Goal: Feedback & Contribution: Contribute content

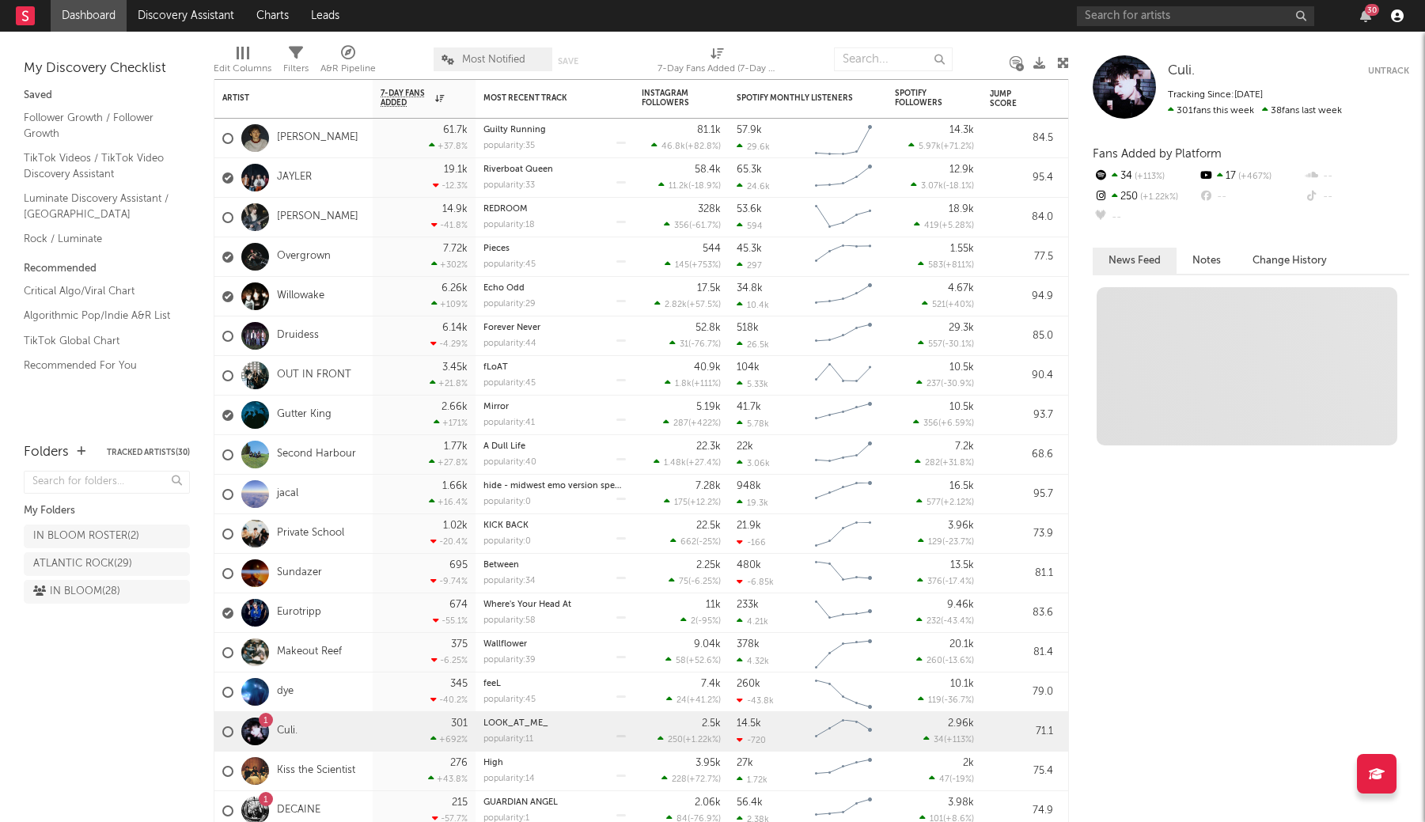
click at [1396, 17] on icon "button" at bounding box center [1397, 15] width 13 height 13
click at [1371, 17] on div "30" at bounding box center [1366, 15] width 24 height 13
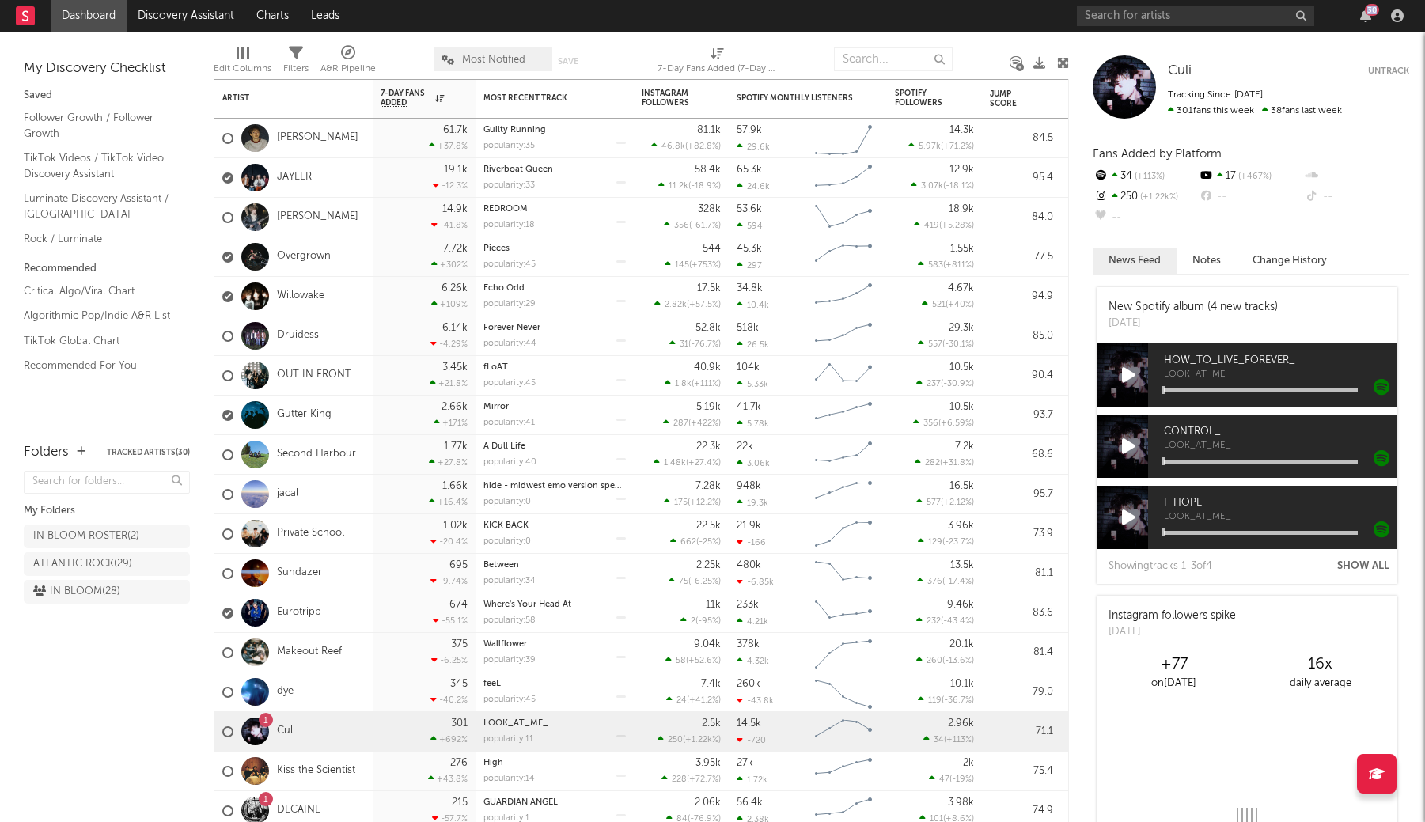
click at [1359, 17] on div "30" at bounding box center [1366, 15] width 24 height 13
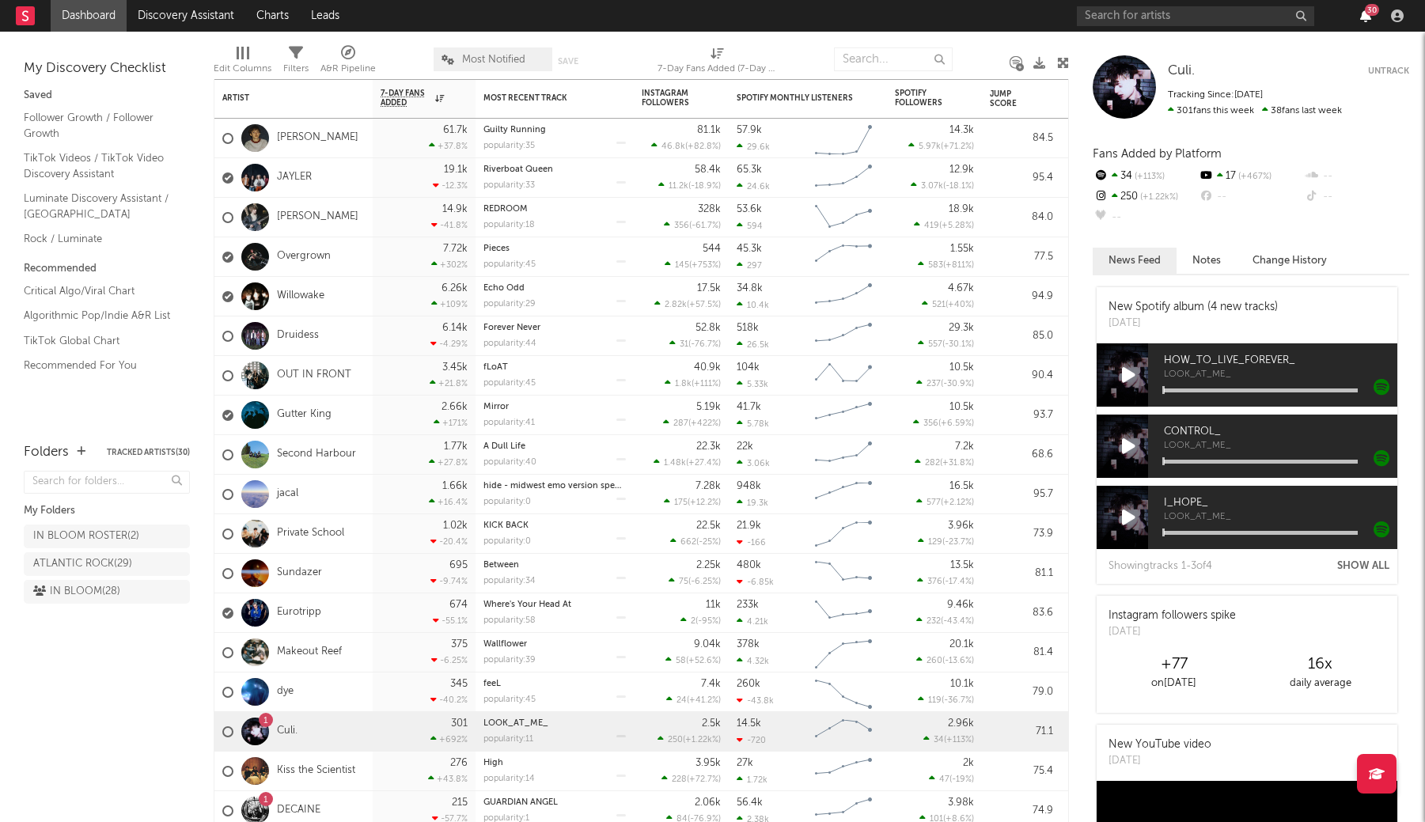
click at [1367, 17] on icon "button" at bounding box center [1365, 15] width 11 height 13
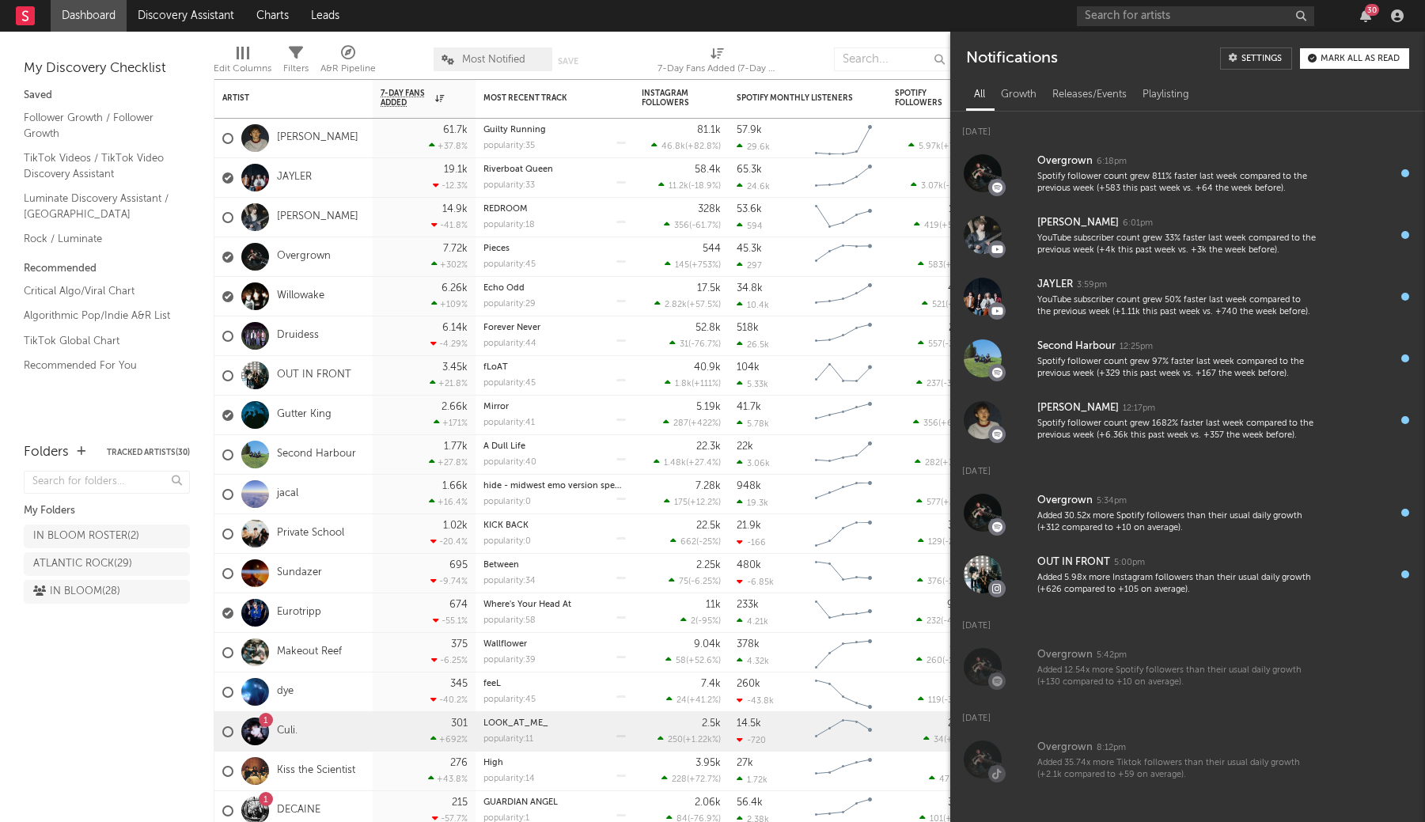
click at [495, 69] on span "Most Notified" at bounding box center [493, 59] width 119 height 24
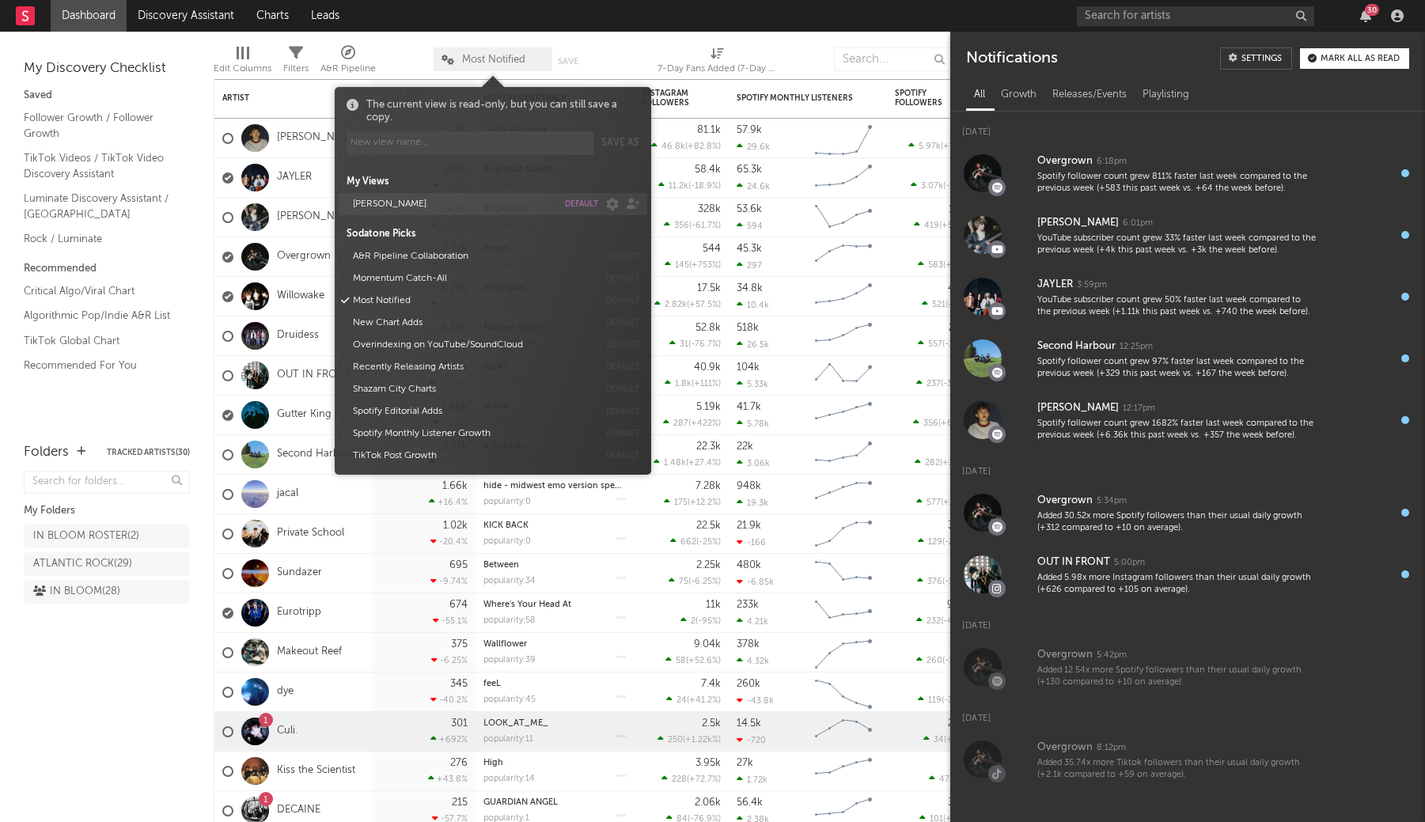
click at [580, 204] on button "default" at bounding box center [581, 204] width 33 height 8
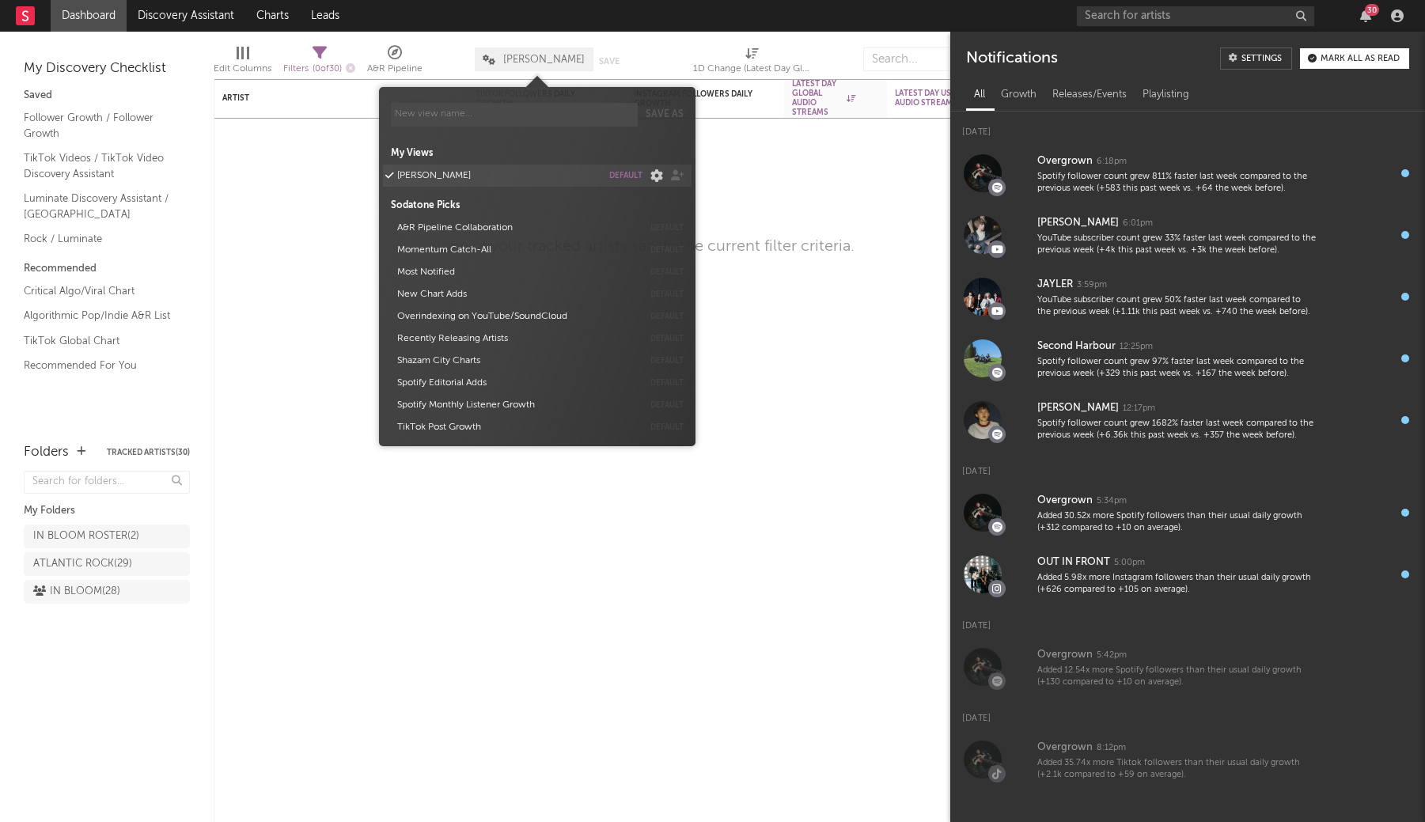
click at [656, 177] on icon at bounding box center [653, 175] width 21 height 13
click at [652, 174] on icon at bounding box center [653, 175] width 21 height 13
click at [666, 191] on span "Collaborators..." at bounding box center [707, 191] width 119 height 27
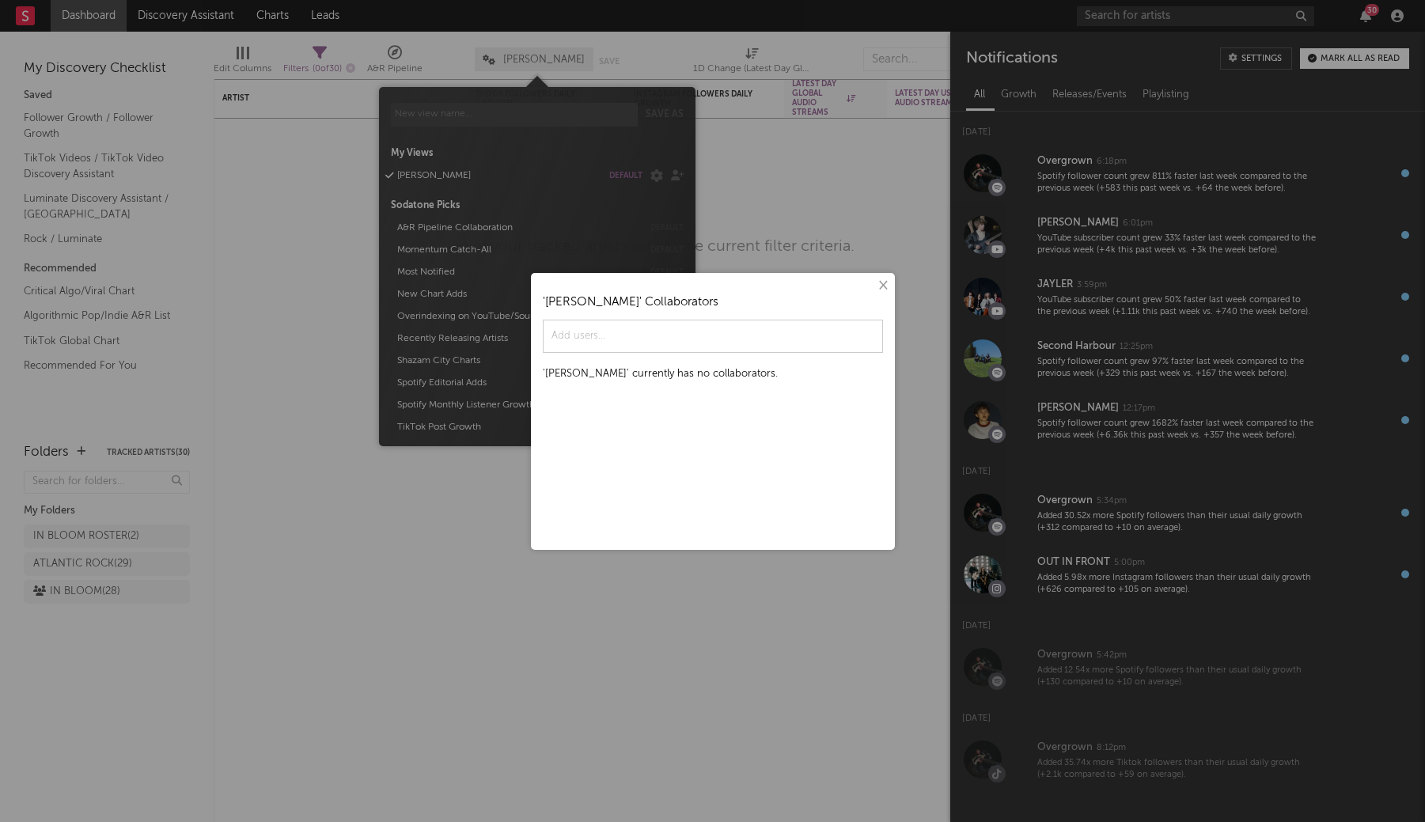
click at [882, 283] on button "×" at bounding box center [882, 285] width 17 height 17
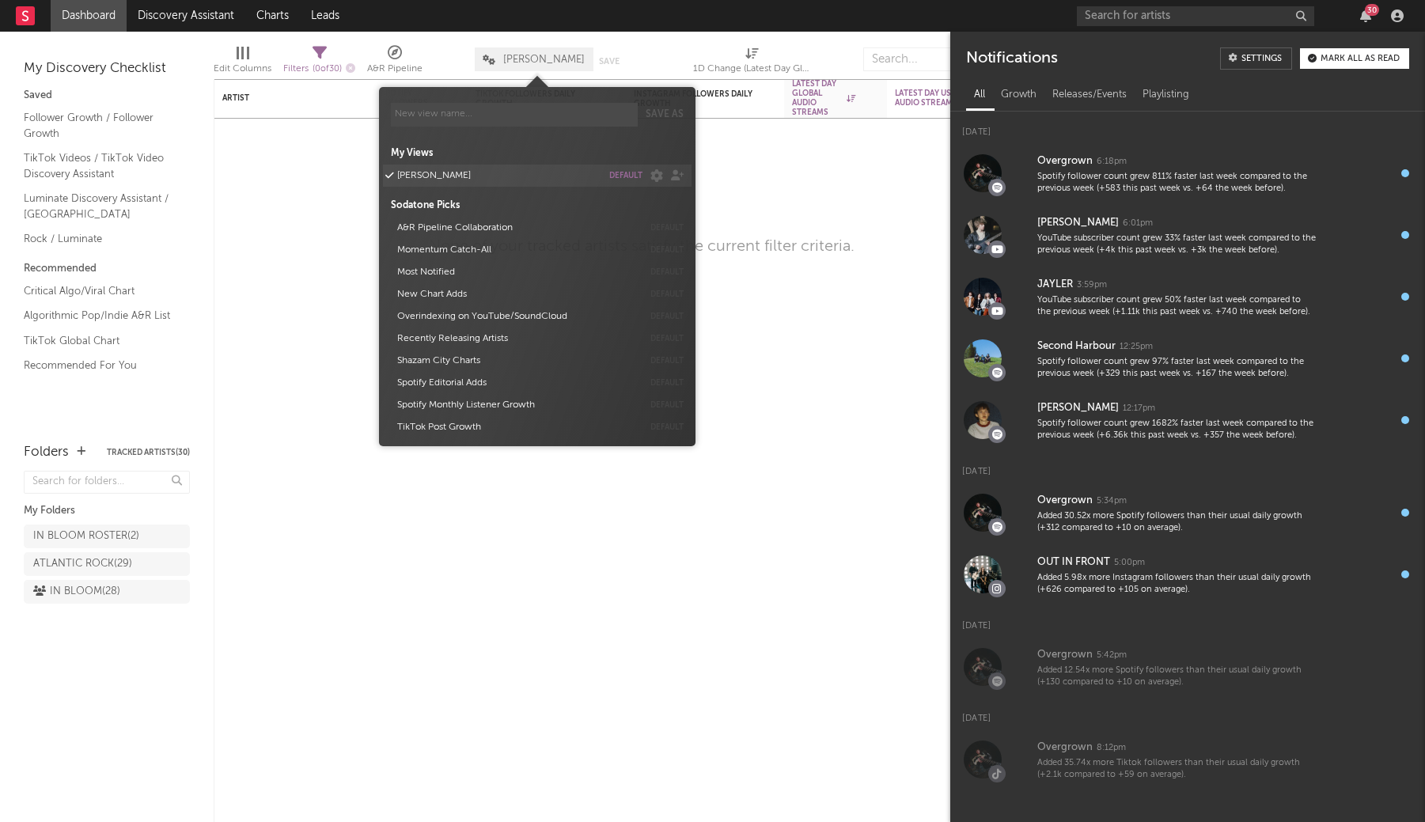
click at [548, 176] on button "LUKE" at bounding box center [497, 176] width 210 height 22
click at [537, 58] on span "LUKE" at bounding box center [534, 59] width 119 height 24
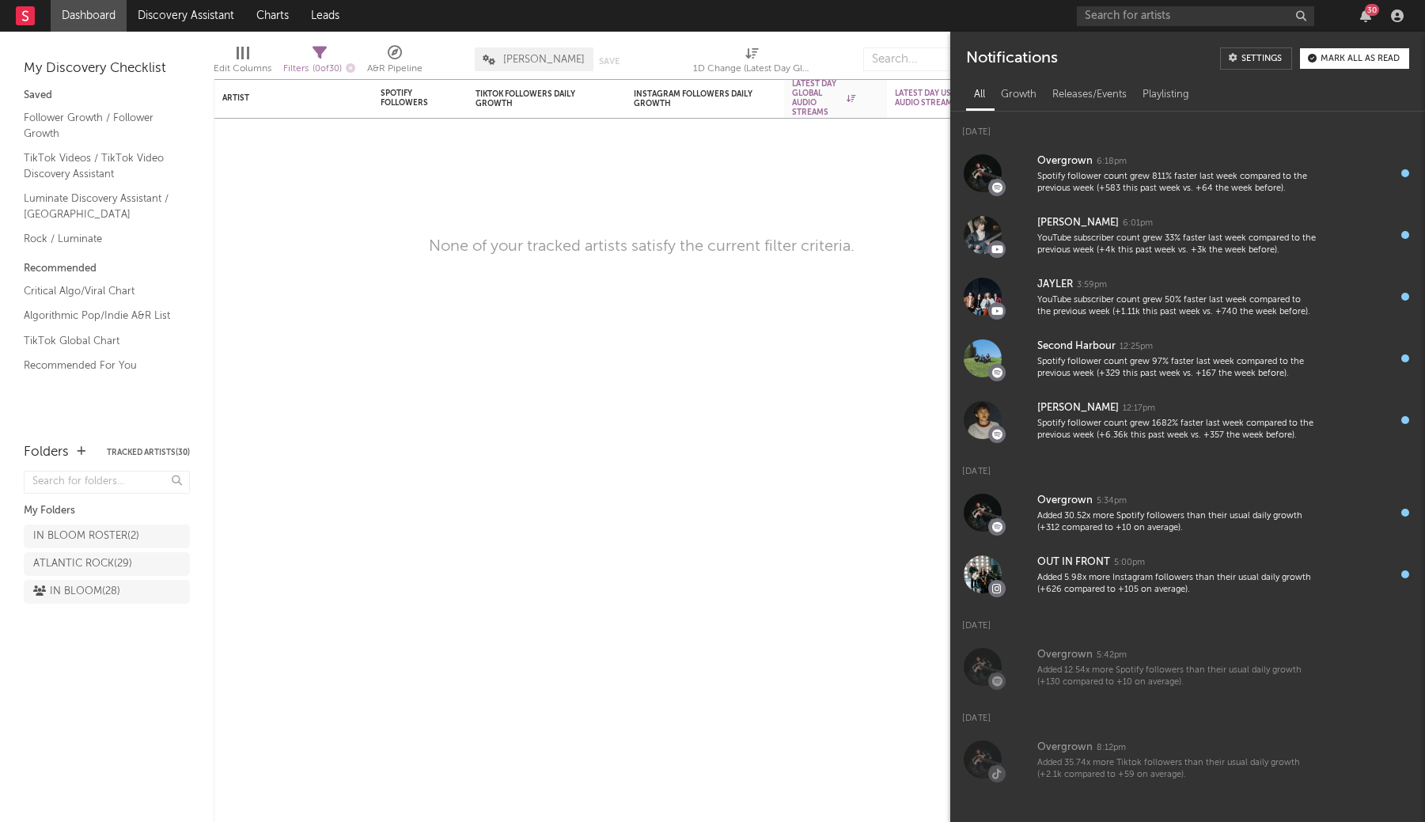
click at [537, 58] on span "LUKE" at bounding box center [534, 59] width 119 height 24
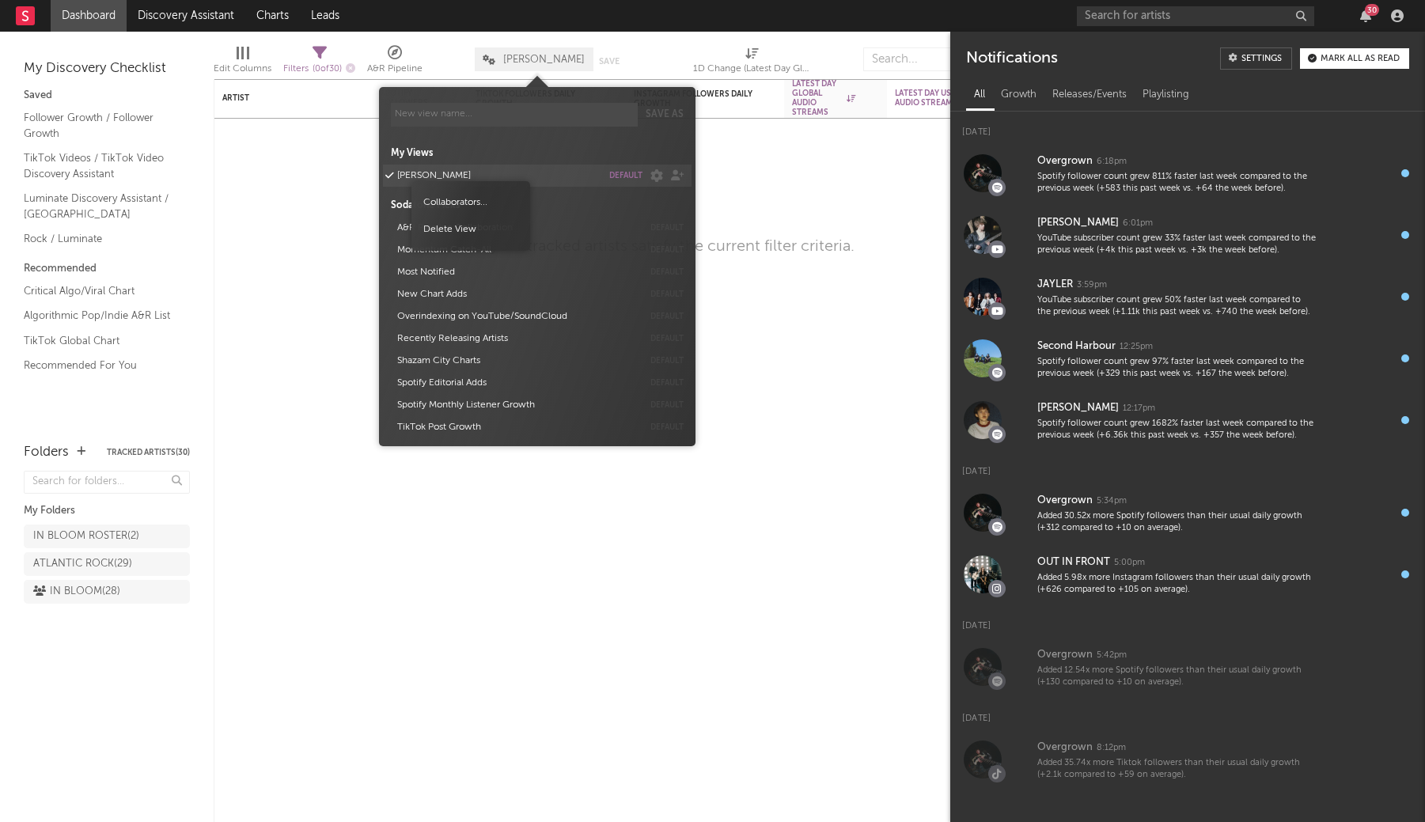
click at [411, 181] on button "LUKE" at bounding box center [497, 176] width 210 height 22
click at [456, 23] on nav "Dashboard Discovery Assistant Charts Leads 30" at bounding box center [712, 16] width 1425 height 32
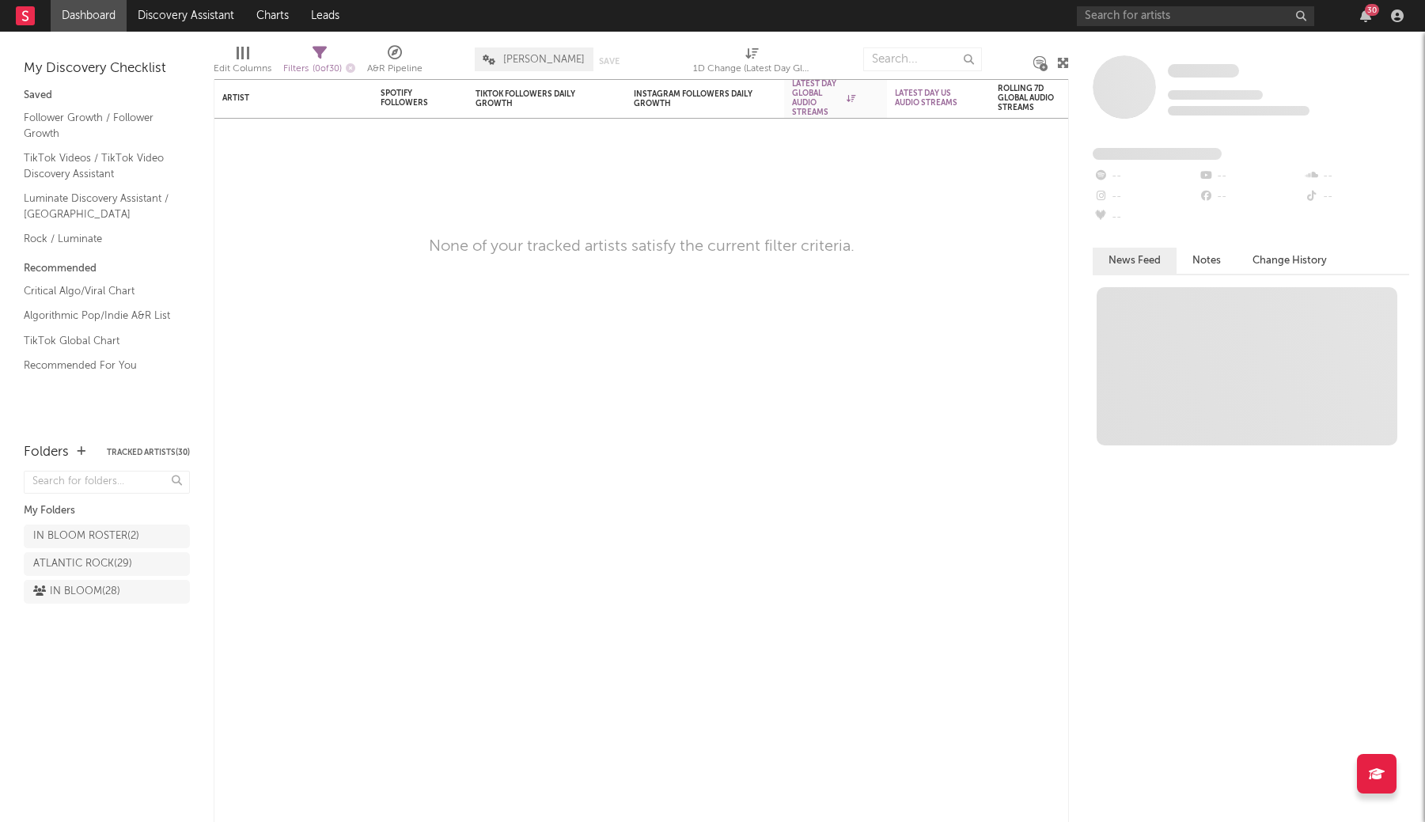
click at [521, 67] on span "LUKE" at bounding box center [534, 59] width 119 height 24
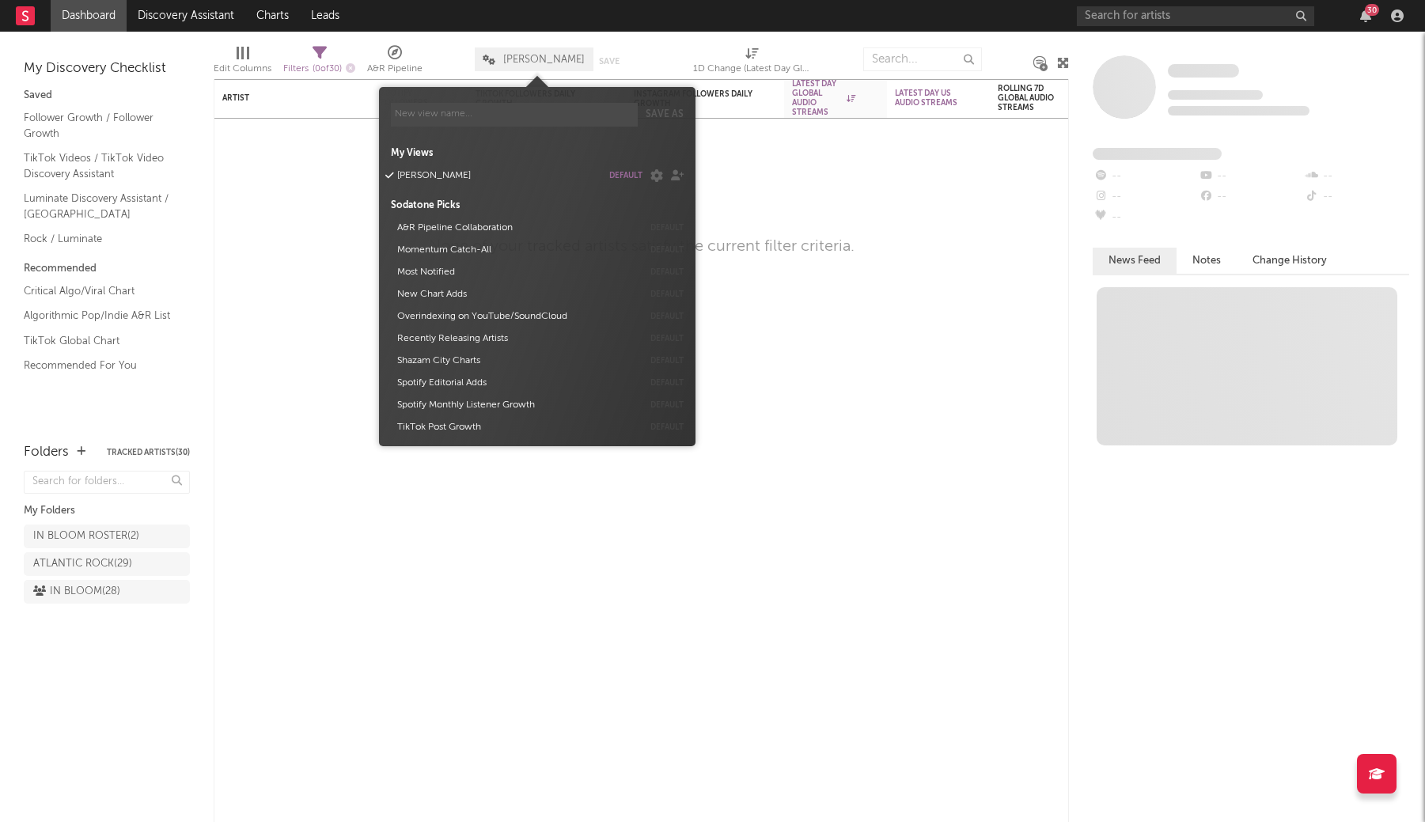
click at [537, 44] on div "LUKE Save Save as" at bounding box center [558, 60] width 166 height 40
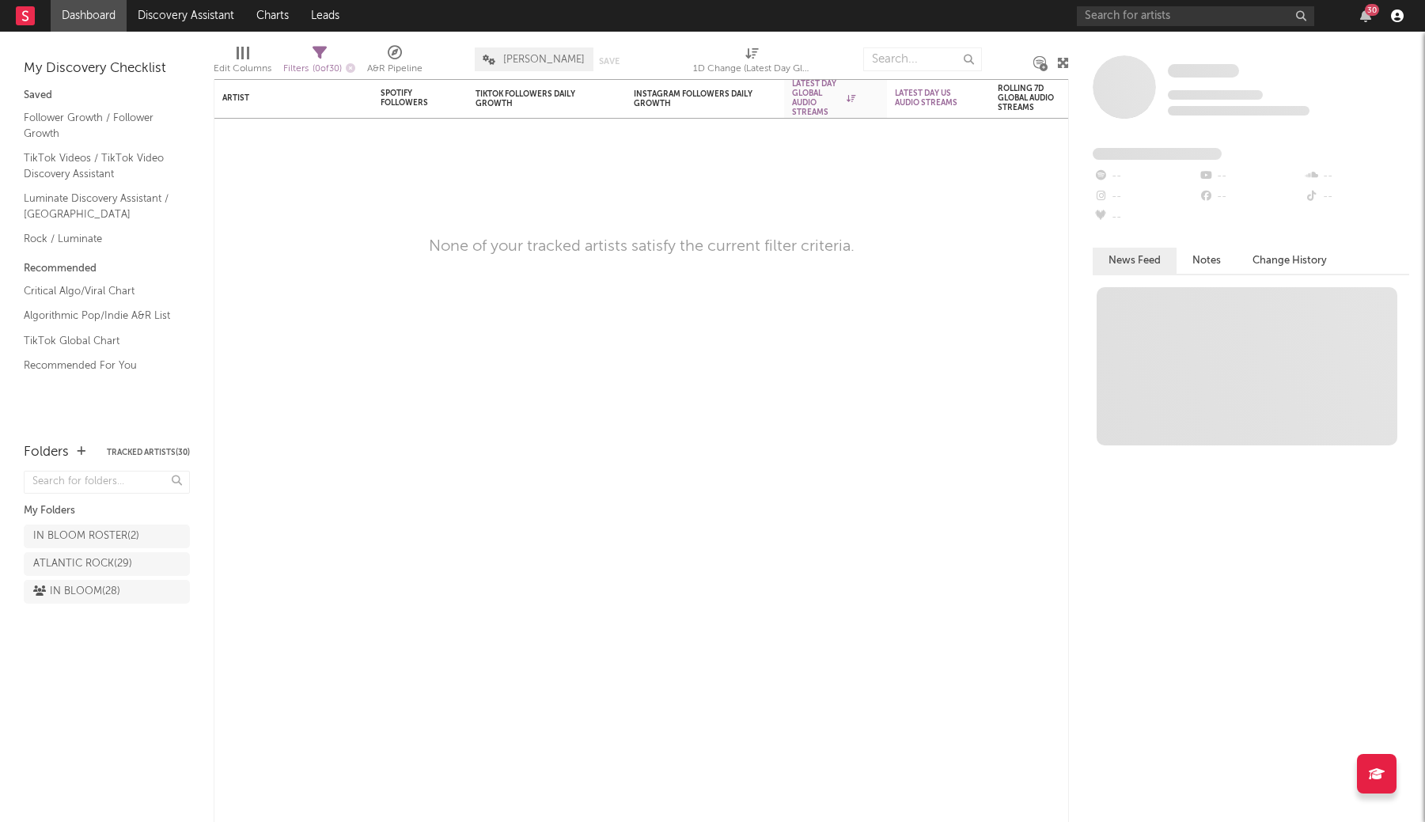
click at [1393, 18] on icon "button" at bounding box center [1397, 15] width 13 height 13
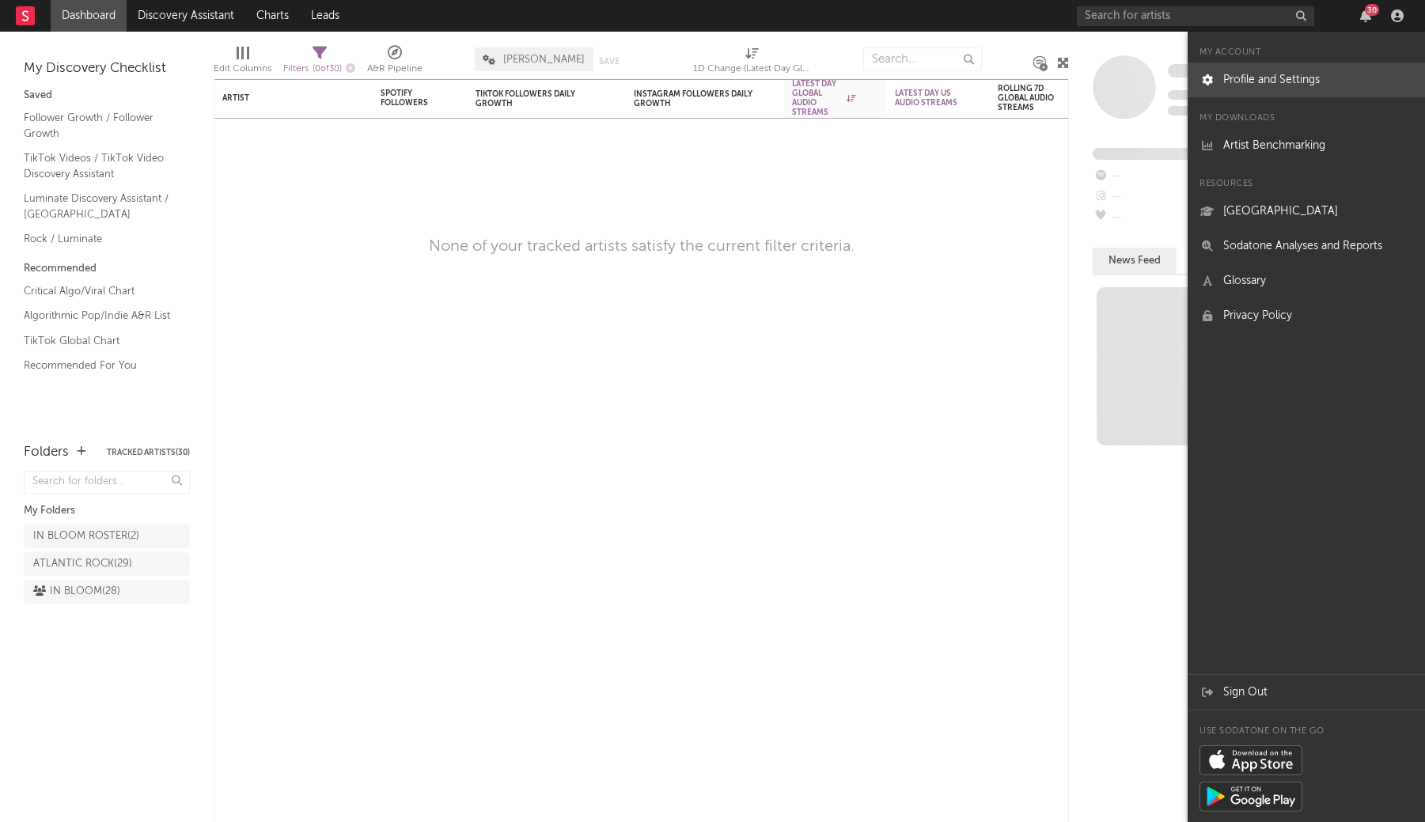
click at [1266, 75] on link "Profile and Settings" at bounding box center [1306, 80] width 237 height 35
select select "recorded_music"
select select "other"
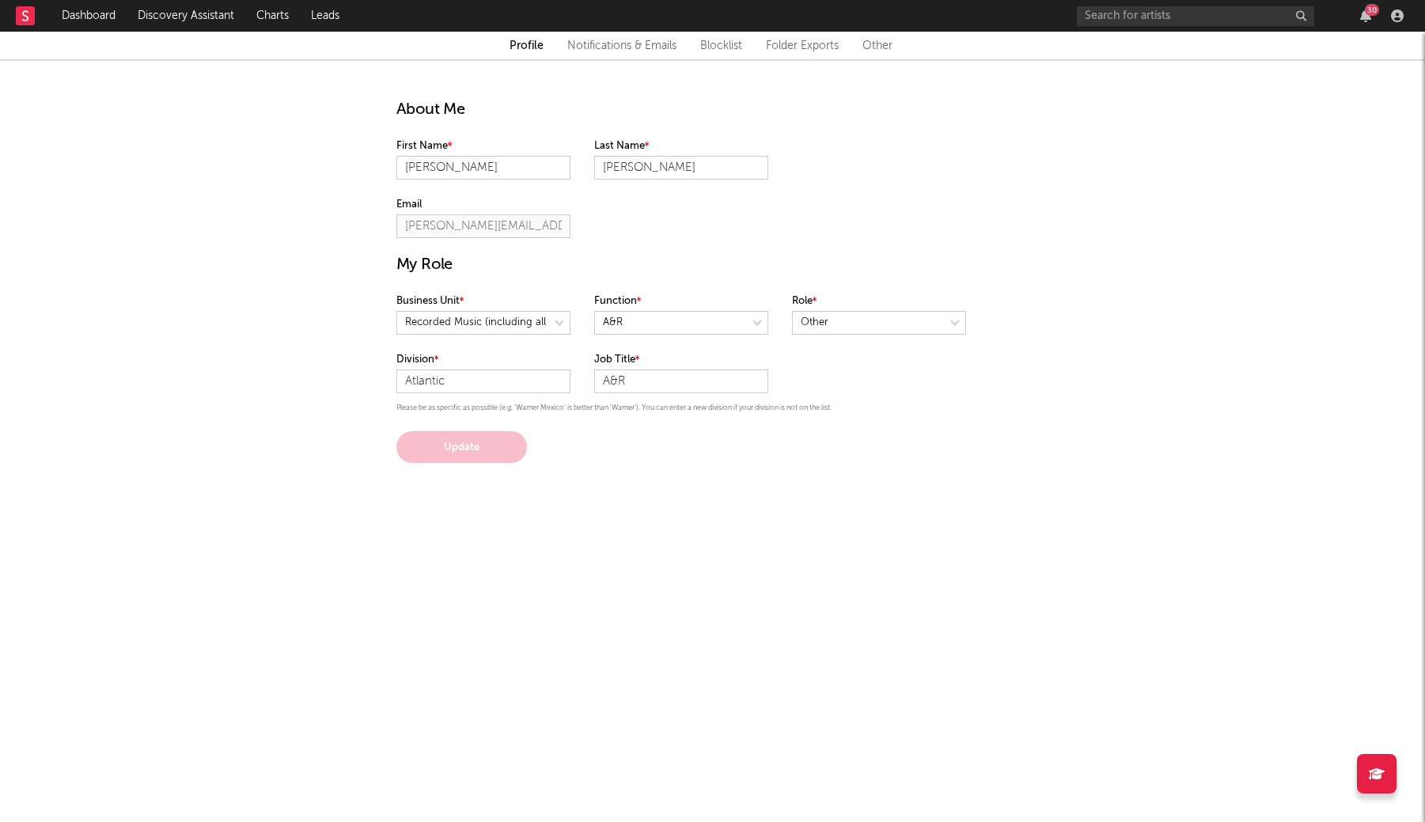
click at [611, 50] on link "Notifications & Emails" at bounding box center [621, 45] width 109 height 19
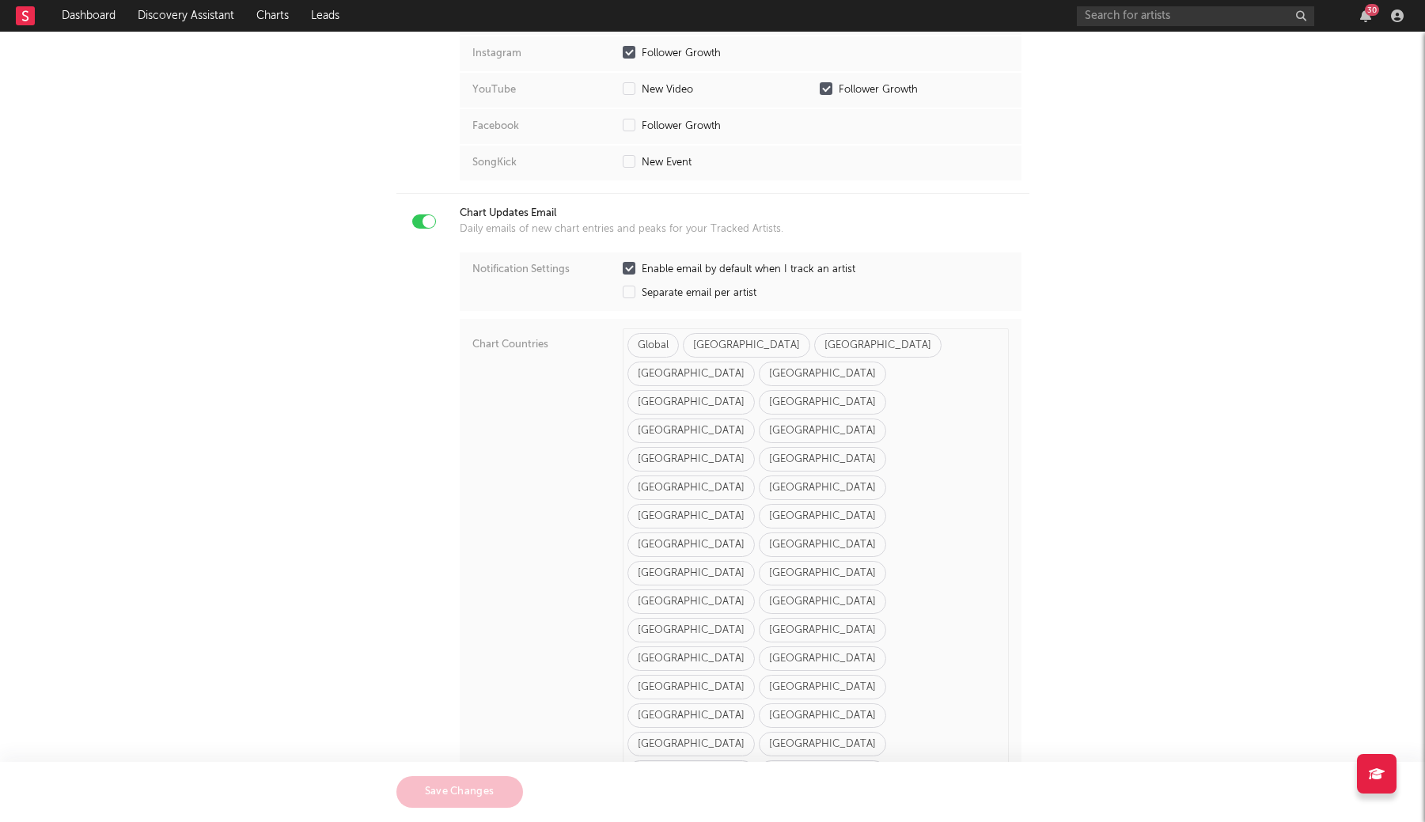
scroll to position [1773, 0]
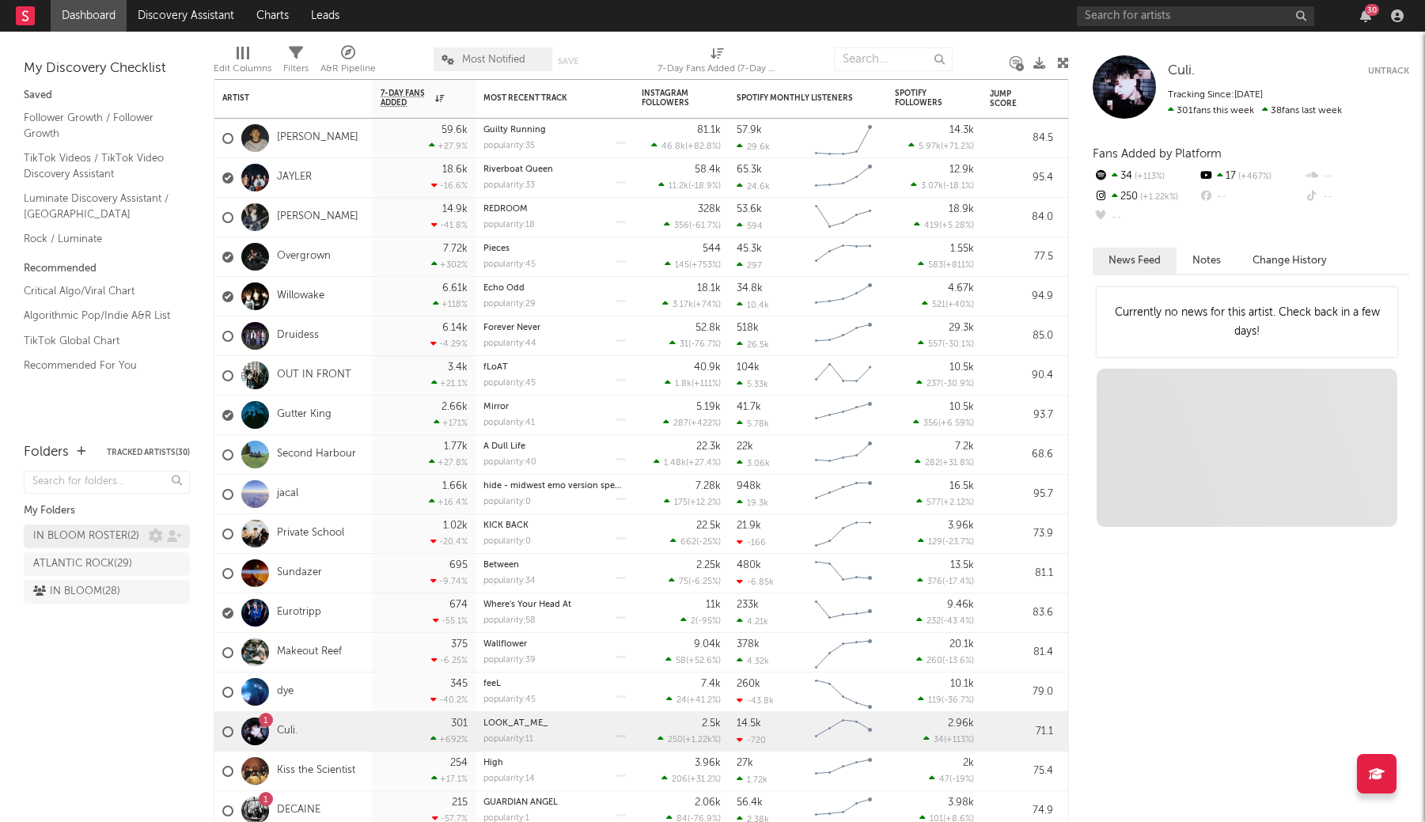
click at [102, 537] on div "IN BLOOM ROSTER ( 2 )" at bounding box center [86, 536] width 106 height 19
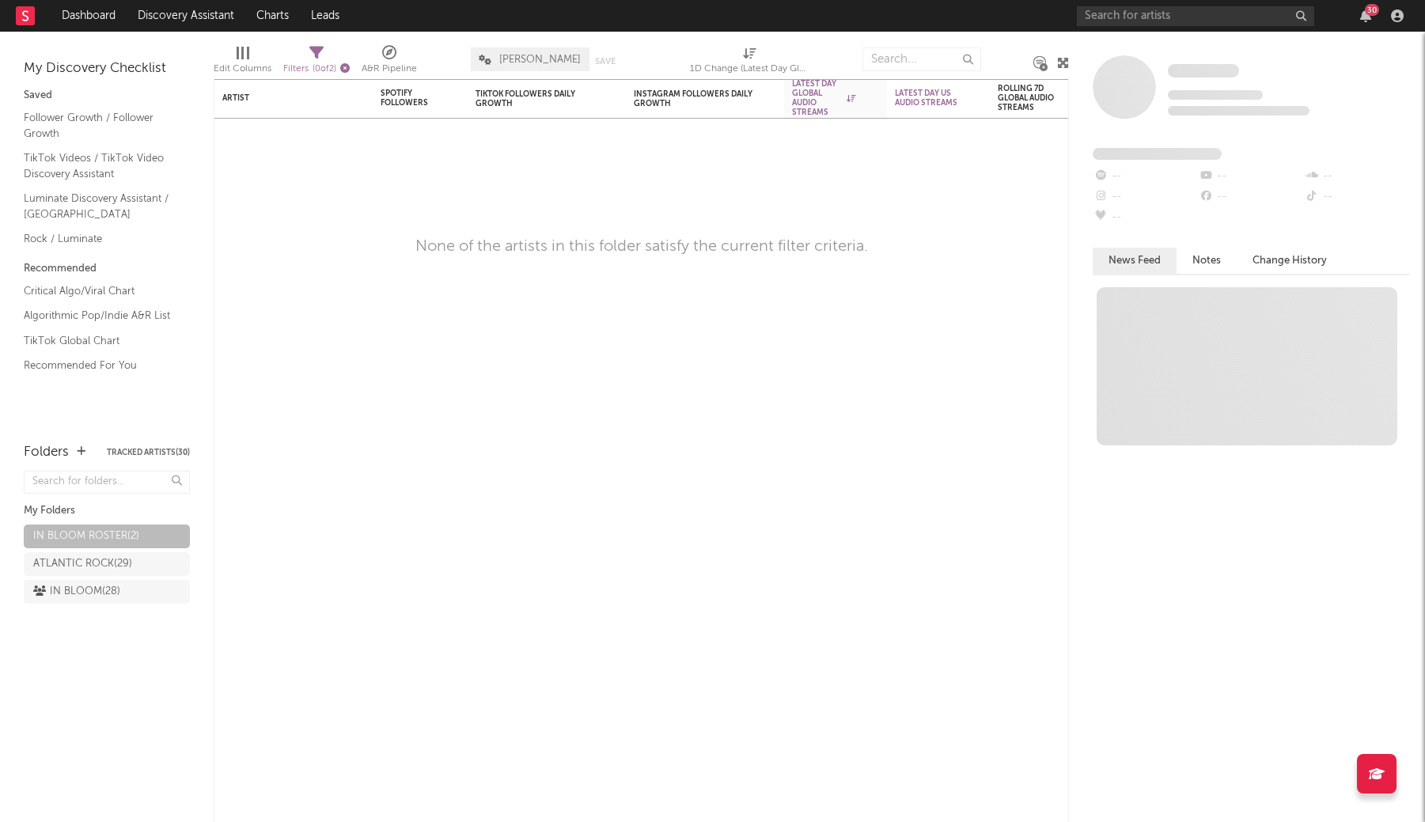
click at [347, 68] on icon "button" at bounding box center [344, 67] width 9 height 9
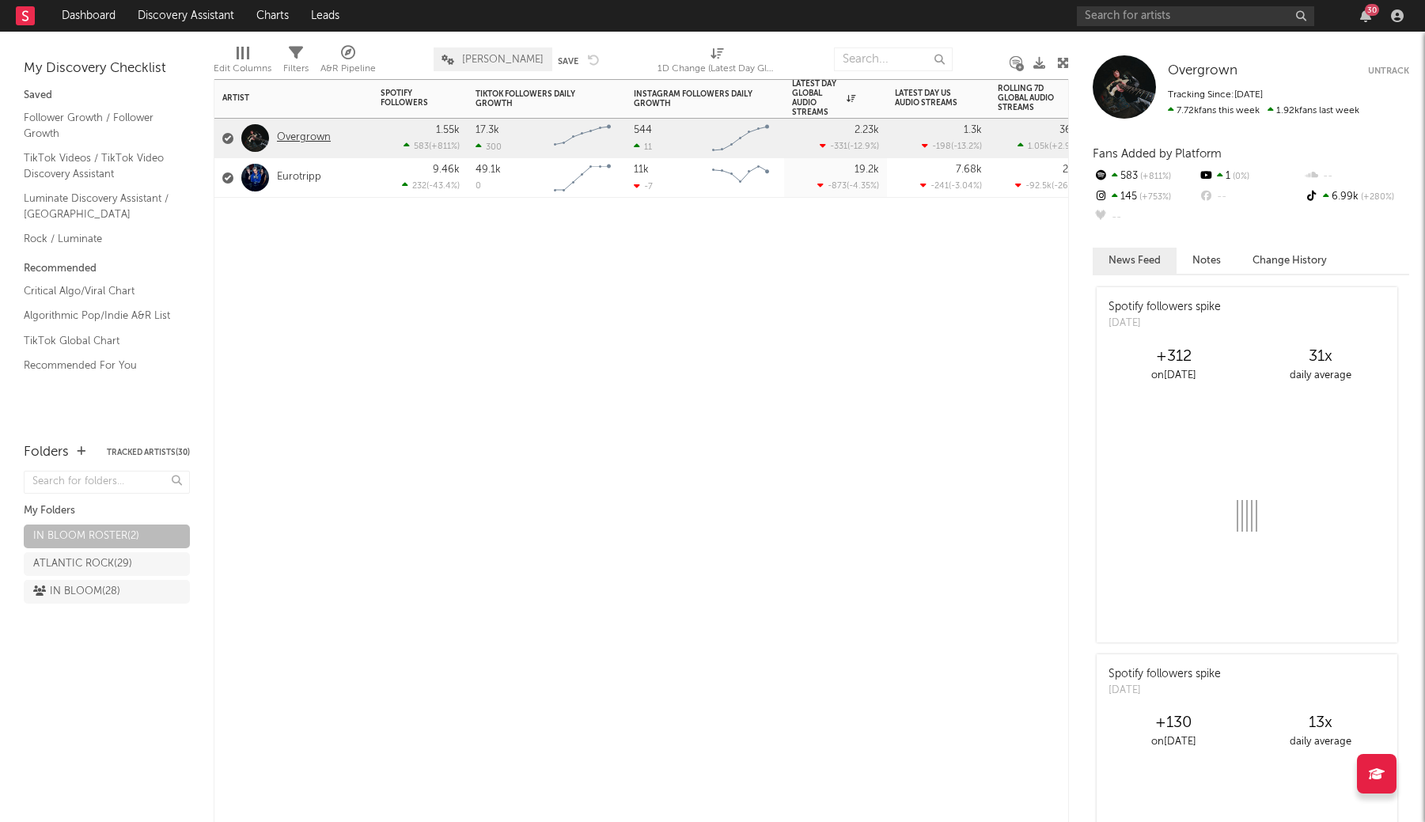
click at [294, 139] on link "Overgrown" at bounding box center [304, 137] width 54 height 13
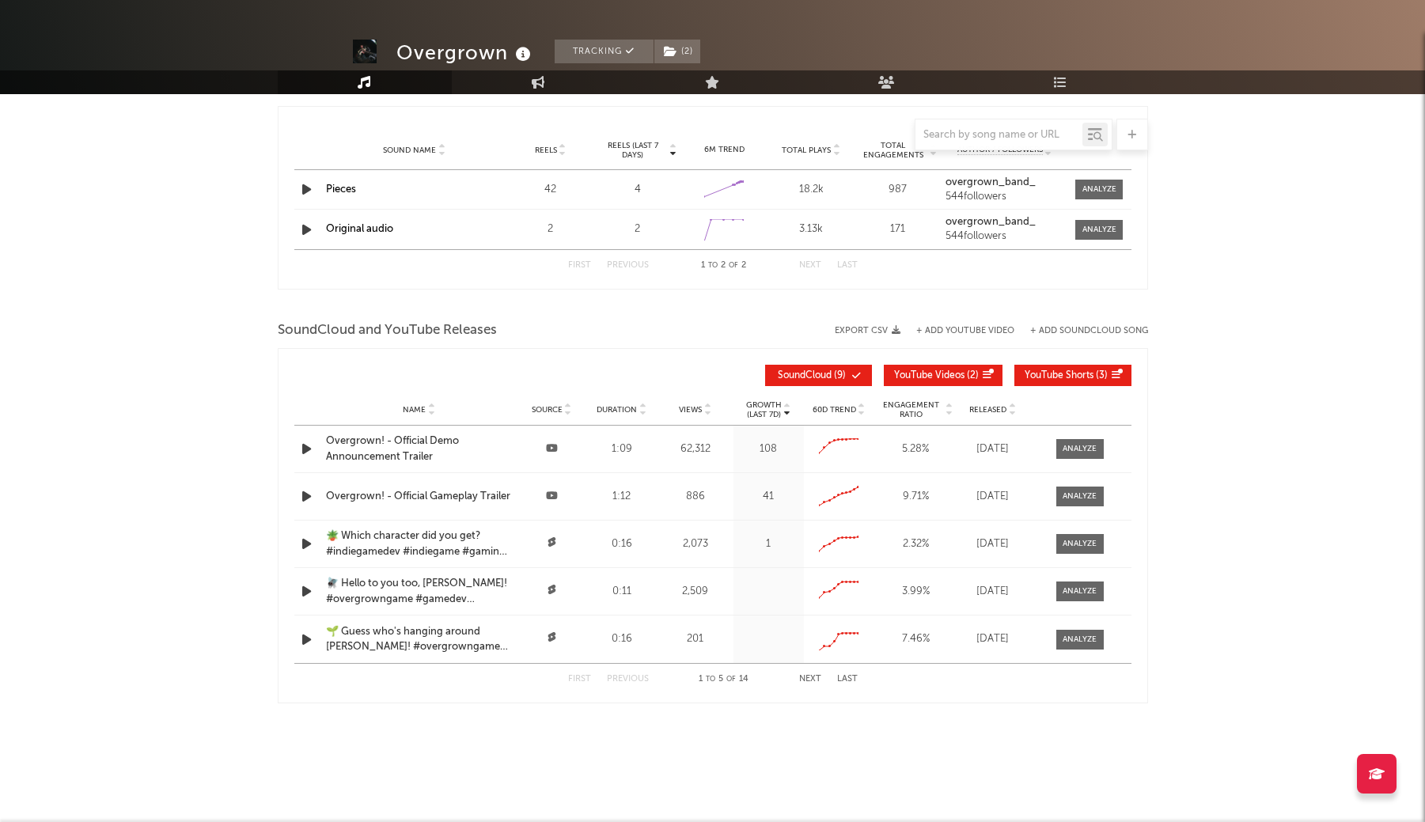
select select "1w"
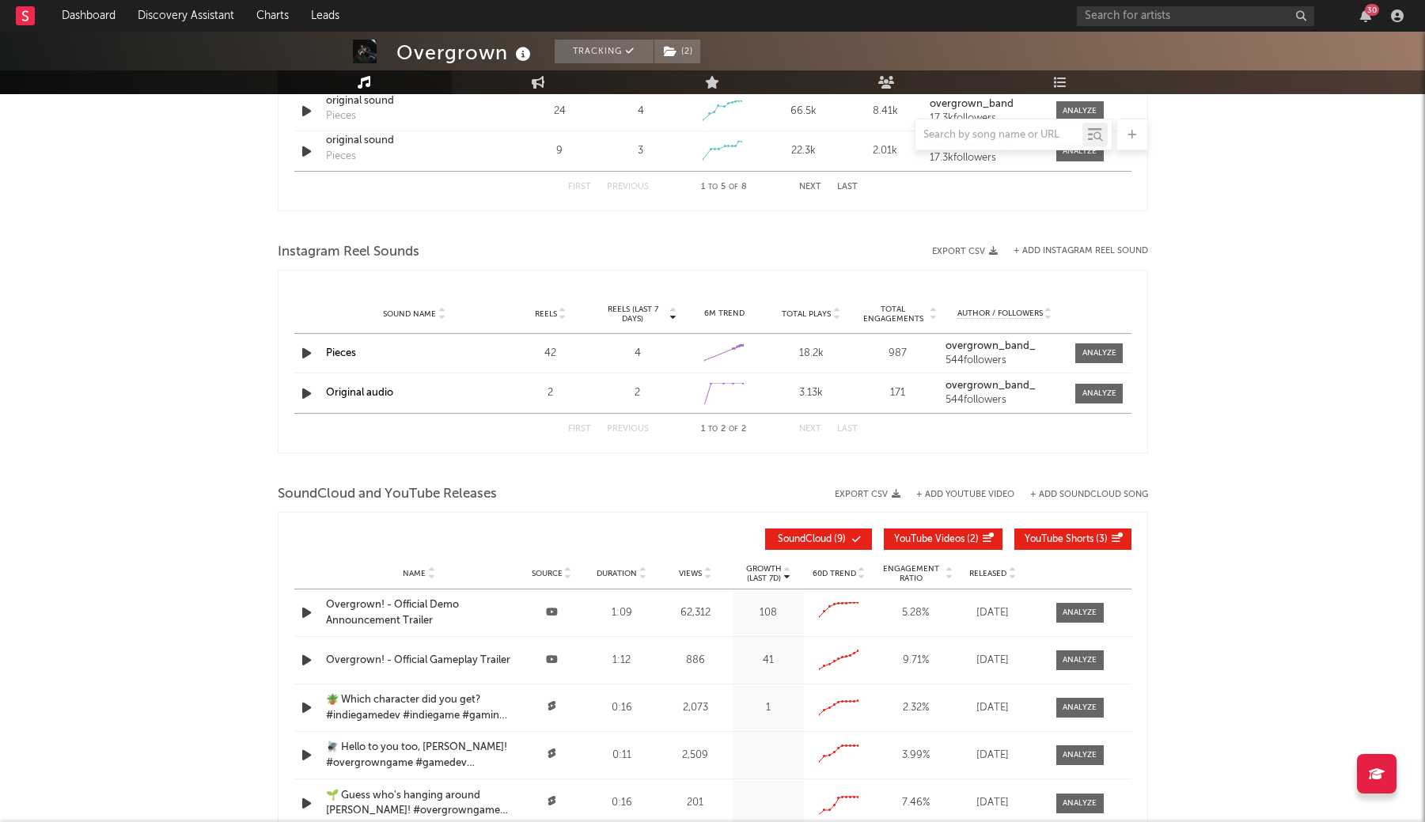
scroll to position [1052, 0]
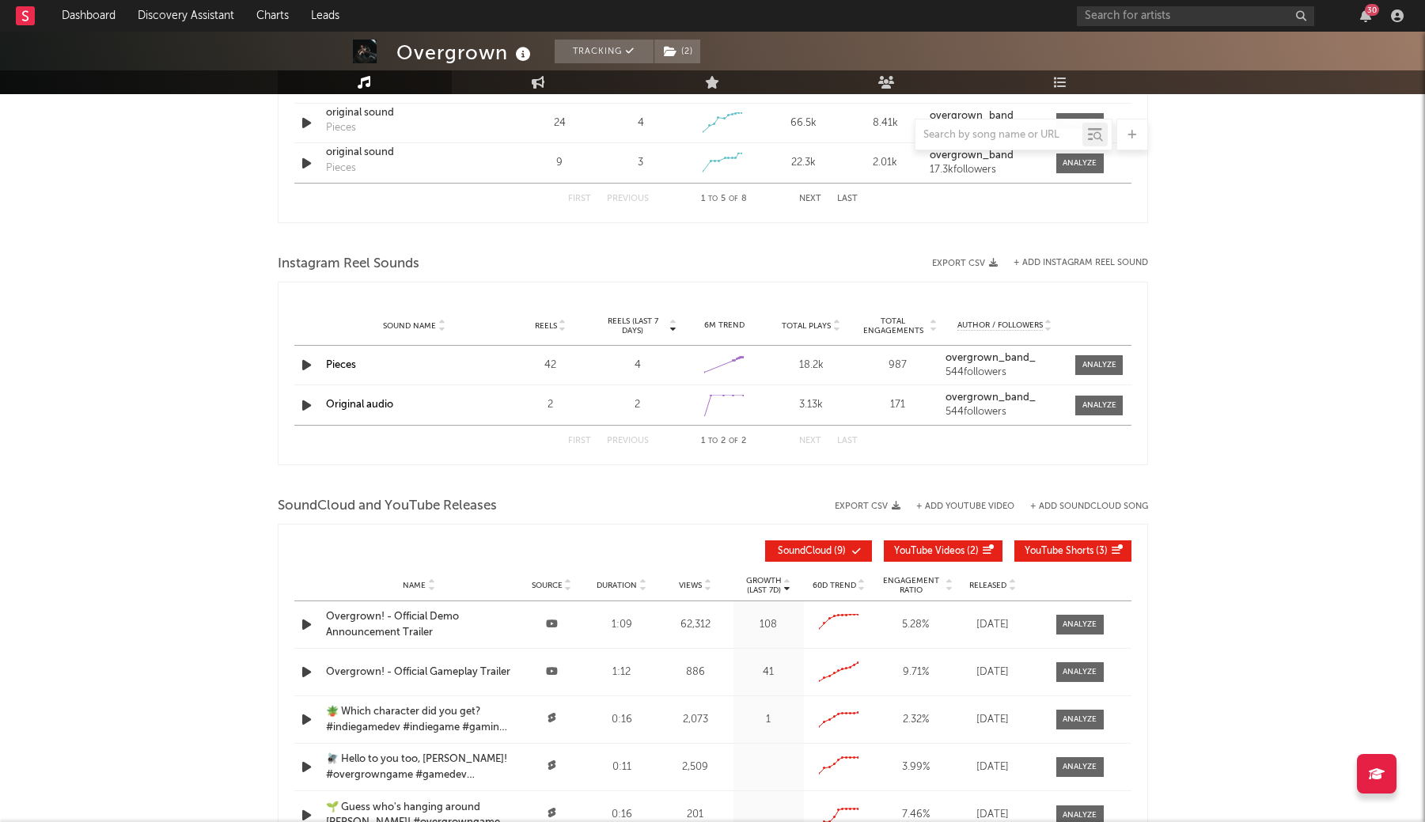
click at [1034, 262] on button "+ Add Instagram Reel Sound" at bounding box center [1081, 263] width 135 height 9
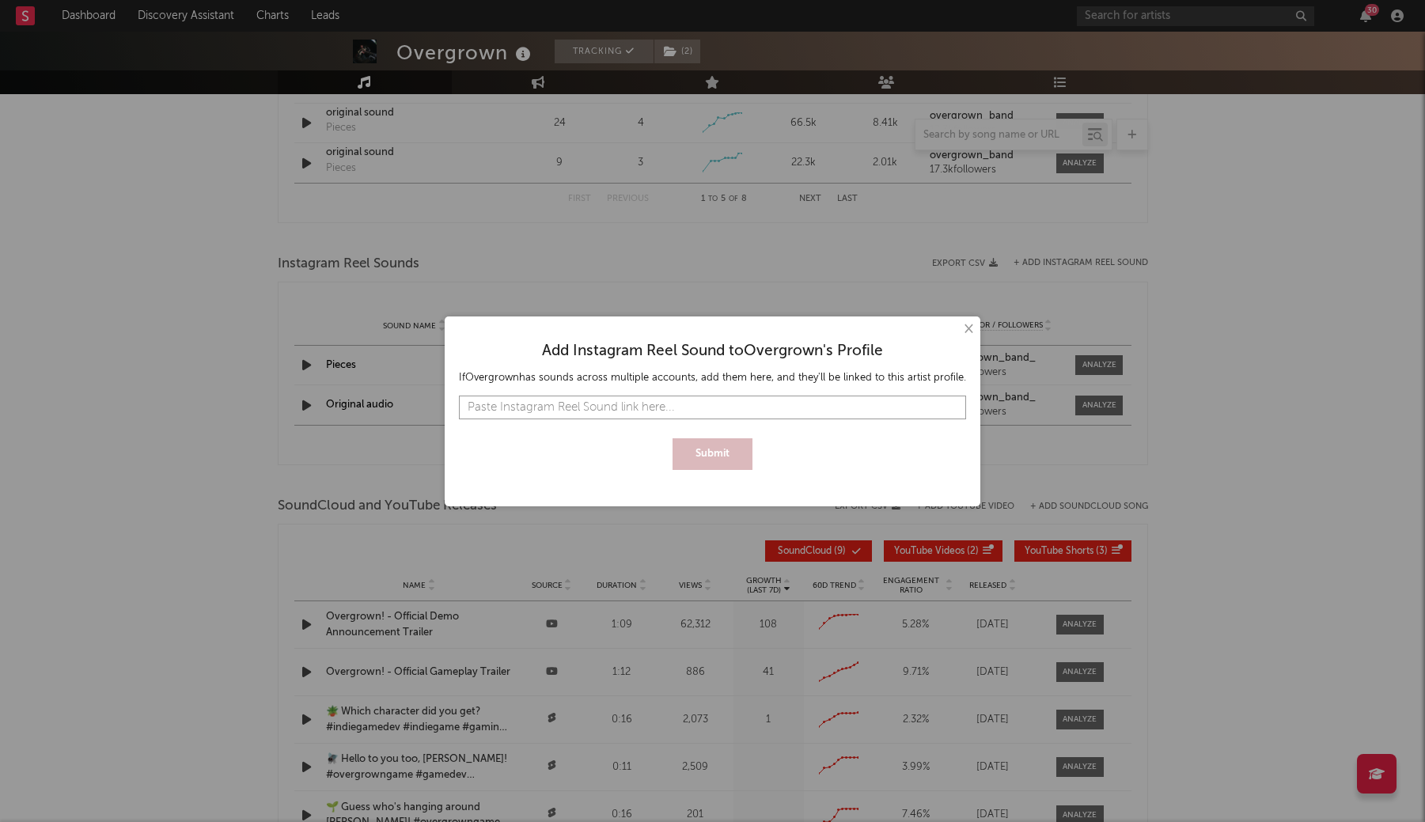
paste input "https://www.instagram.com/reels/audio/1151478023491476?igsh=NTc4MTIwNjQ2YQ%3D%3D"
type input "https://www.instagram.com/reels/audio/1151478023491476?igsh=NTc4MTIwNjQ2YQ%3D%3D"
click at [701, 449] on button "Submit" at bounding box center [713, 454] width 80 height 32
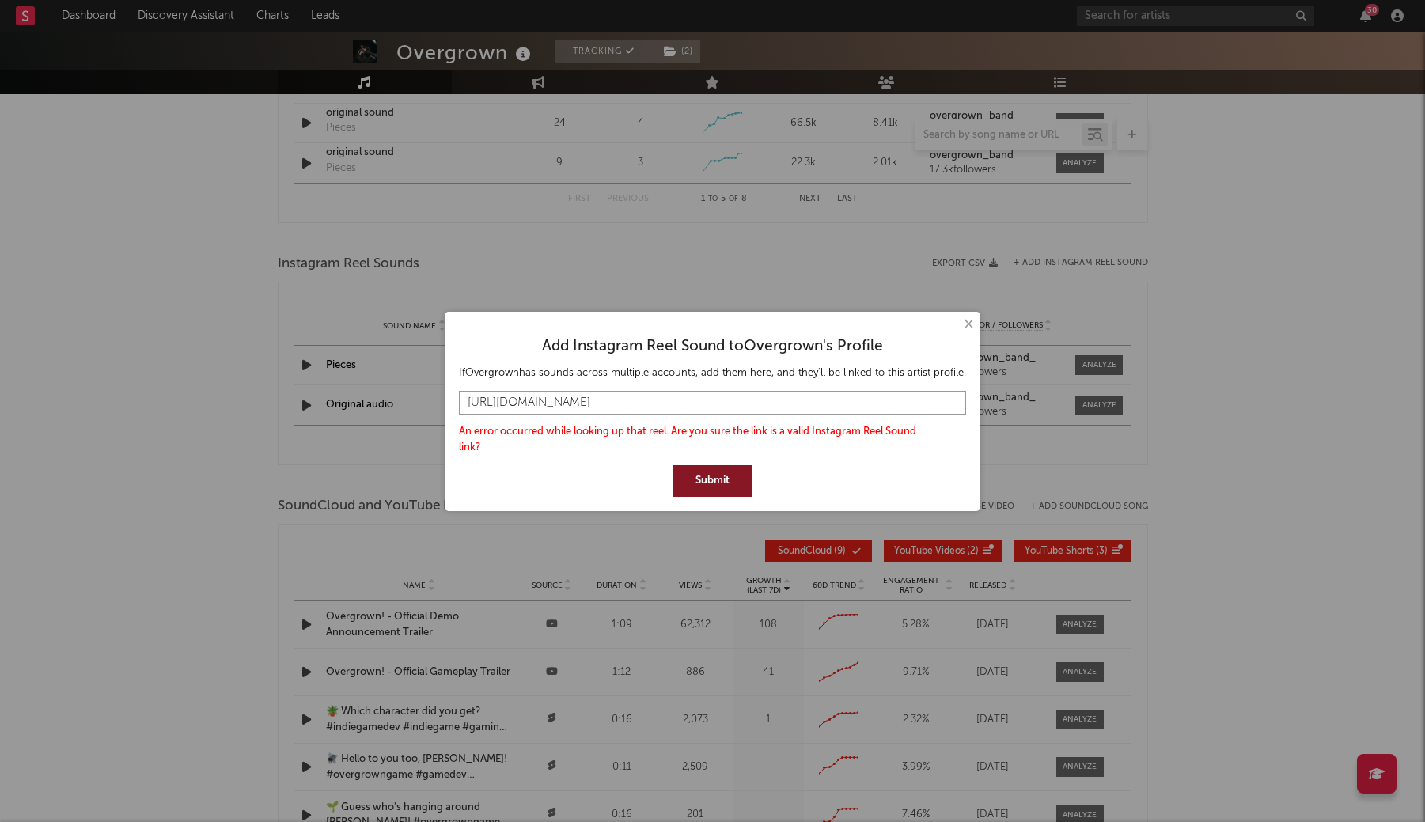
click at [716, 397] on input "https://www.instagram.com/reels/audio/1151478023491476?igsh=NTc4MTIwNjQ2YQ%3D%3D" at bounding box center [712, 403] width 507 height 24
click at [699, 480] on button "Submit" at bounding box center [713, 481] width 80 height 32
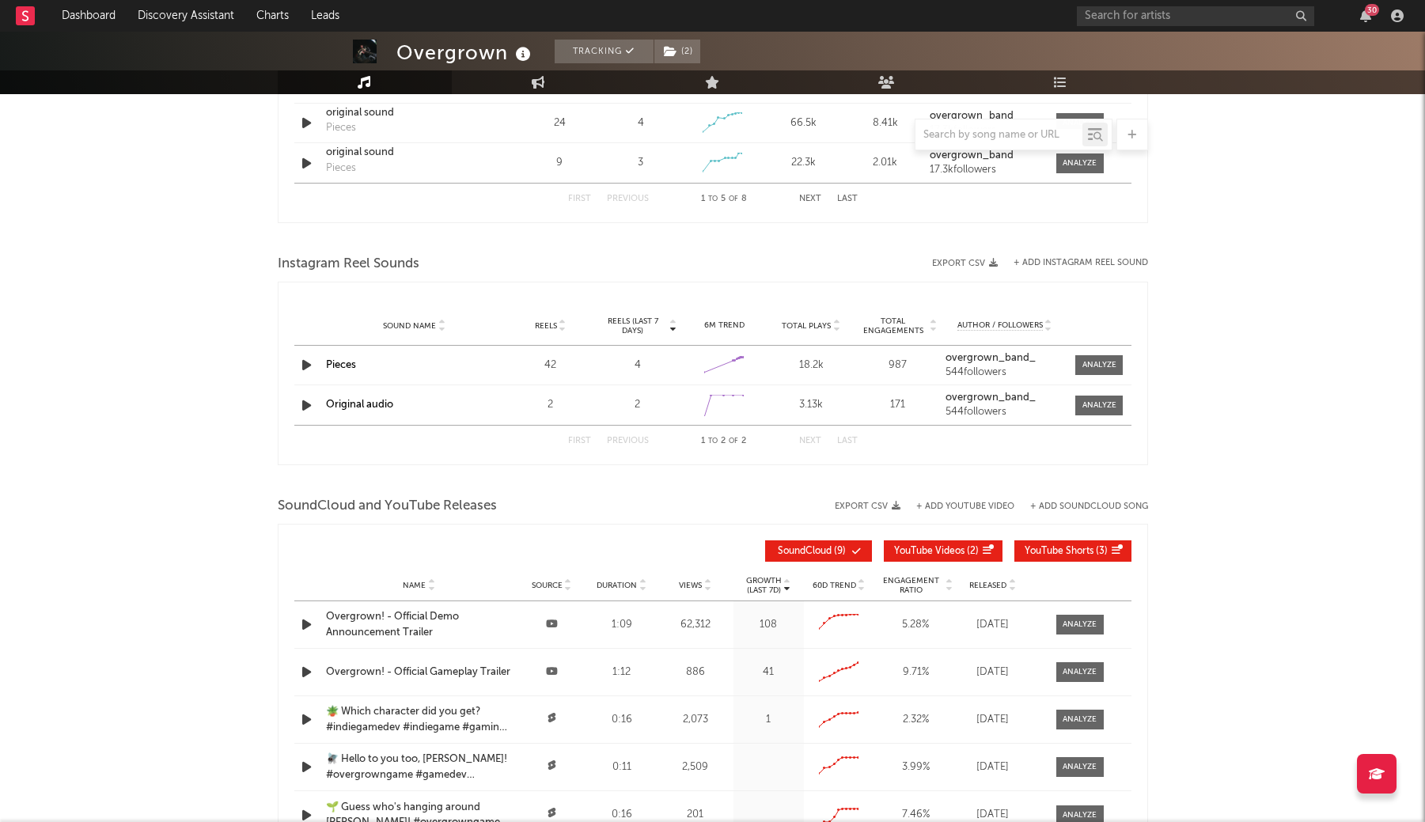
click at [582, 233] on div "× Add Instagram Reel Sound to Overgrown 's Profile If Overgrown has sounds acro…" at bounding box center [712, 411] width 1425 height 822
click at [1085, 262] on button "+ Add Instagram Reel Sound" at bounding box center [1081, 263] width 135 height 9
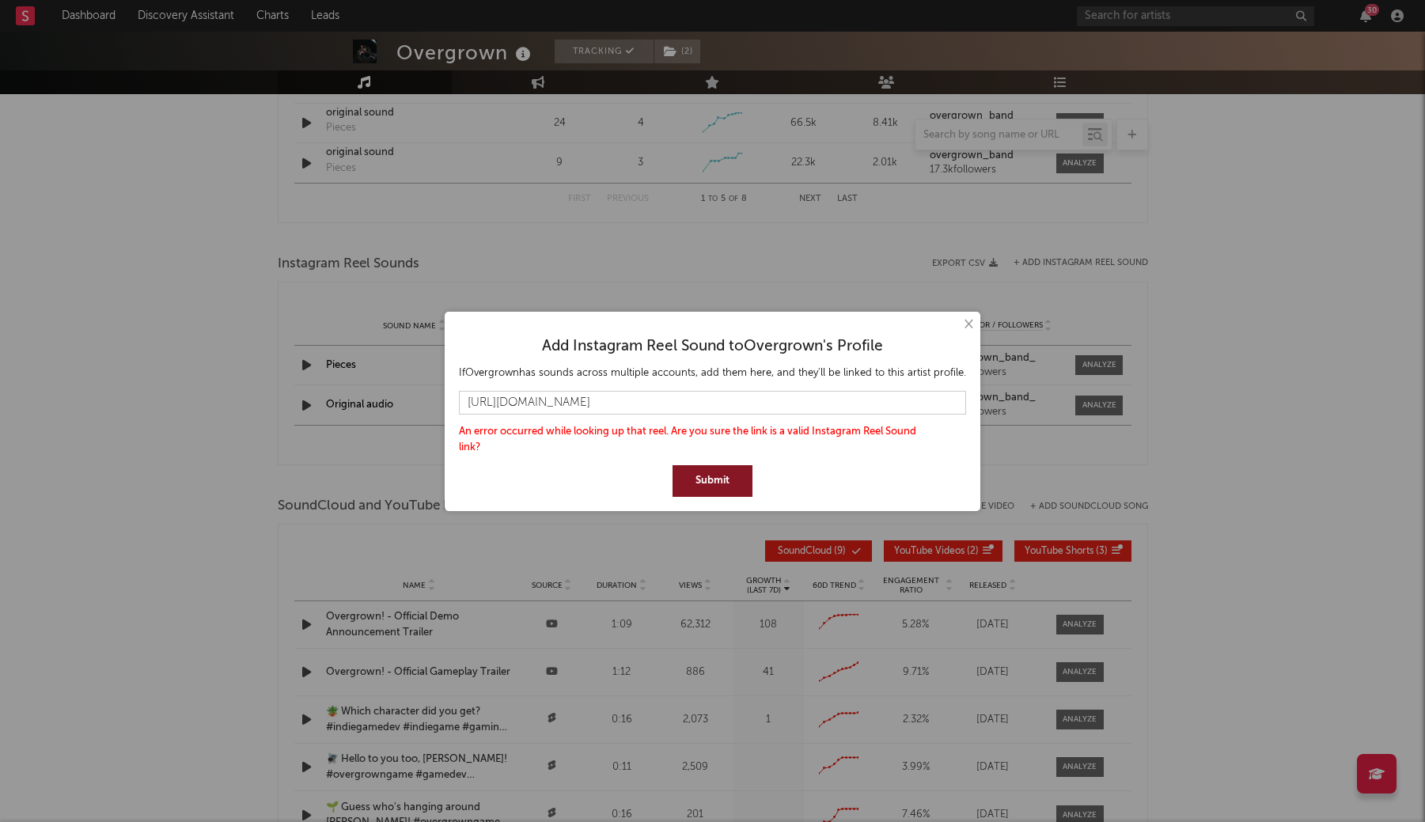
scroll to position [0, 24]
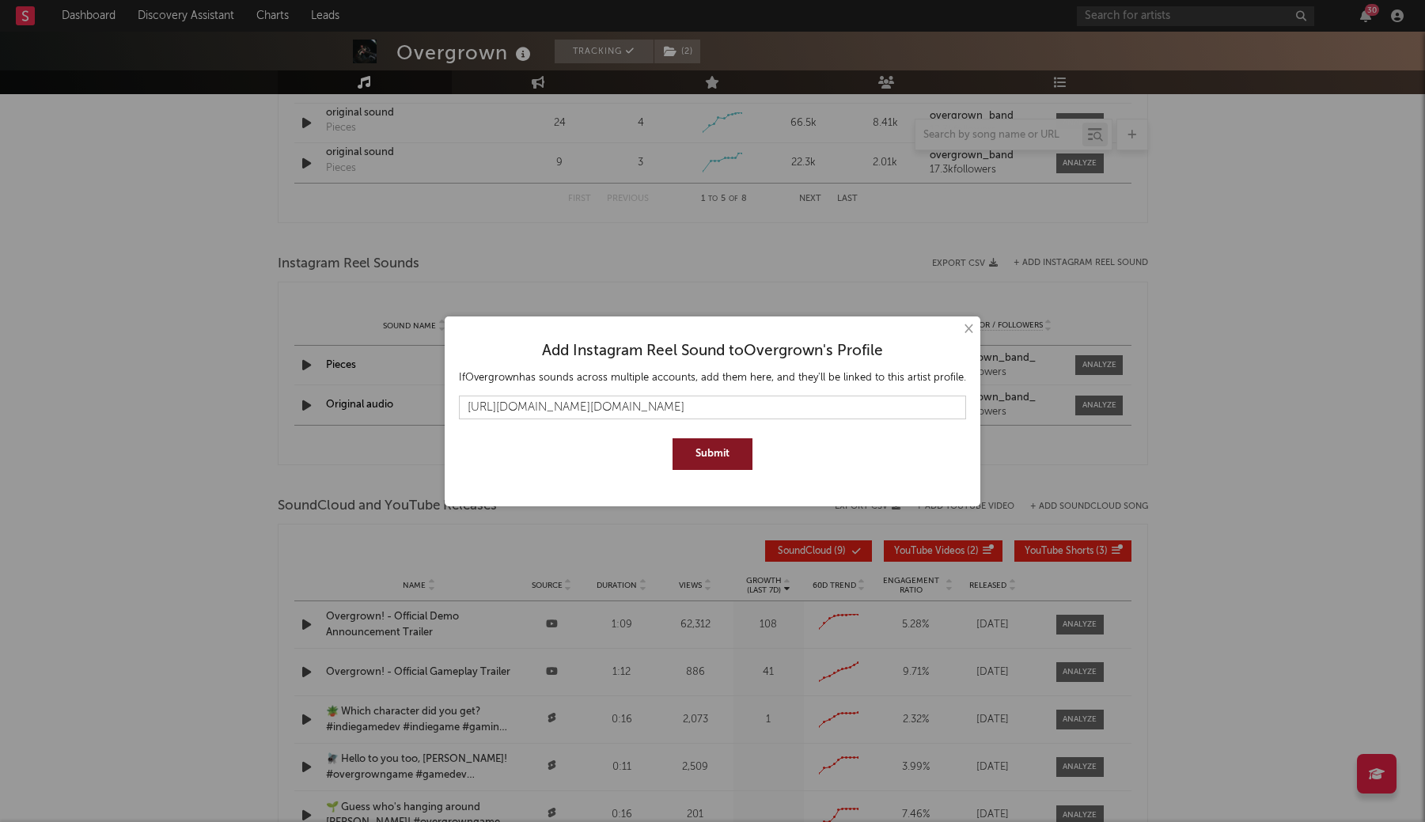
click at [739, 420] on div at bounding box center [712, 423] width 507 height 9
click at [739, 399] on input "https://www.instagram.com/reels/audio/1151478023491476?igsh=NTc4MTIwNjQ2YQ%3D%3…" at bounding box center [712, 408] width 507 height 24
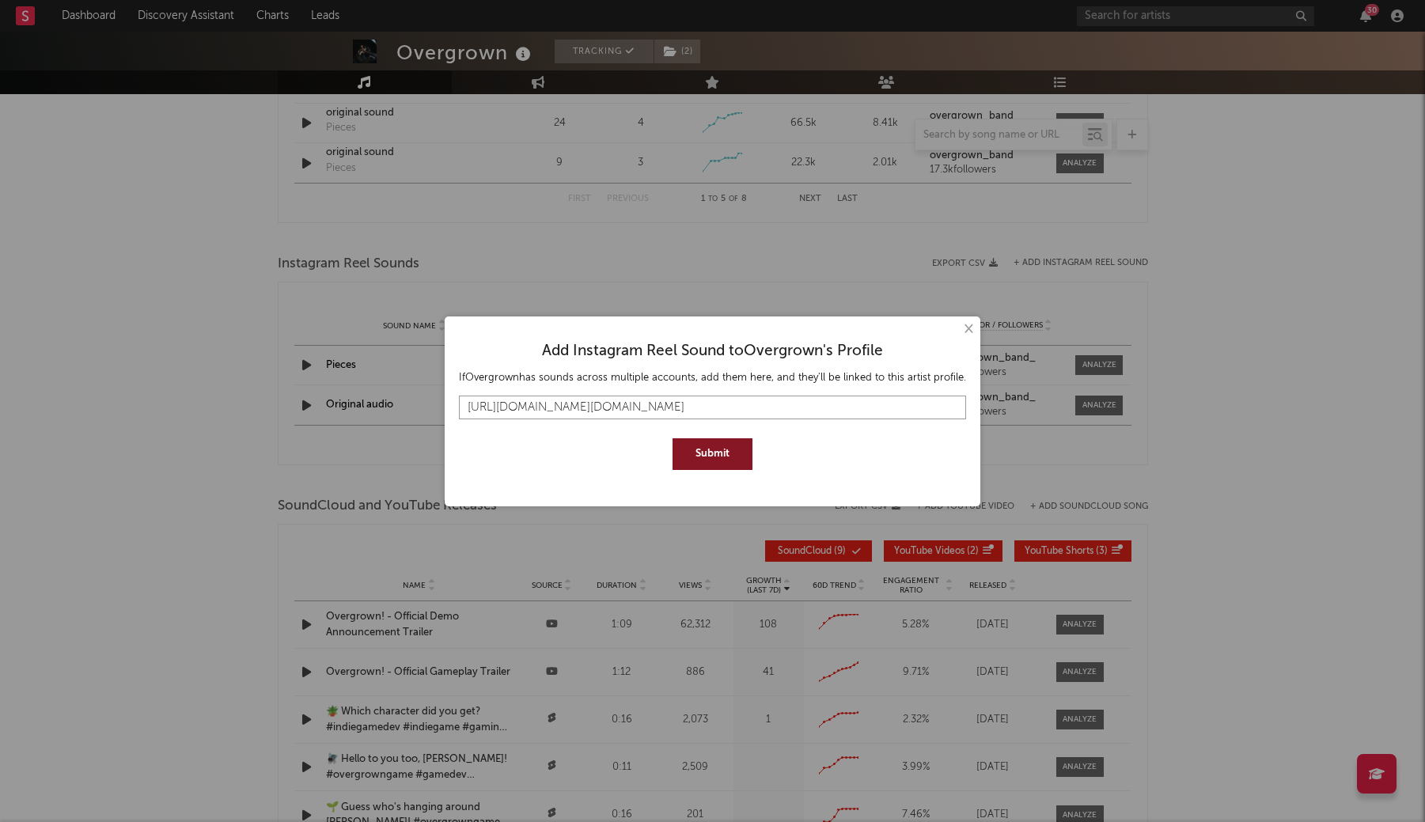
click at [739, 399] on input "https://www.instagram.com/reels/audio/1151478023491476?igsh=NTc4MTIwNjQ2YQ%3D%3…" at bounding box center [712, 408] width 507 height 24
paste input "text"
type input "https://www.instagram.com/reels/audio/1151478023491476"
click at [709, 450] on button "Submit" at bounding box center [713, 454] width 80 height 32
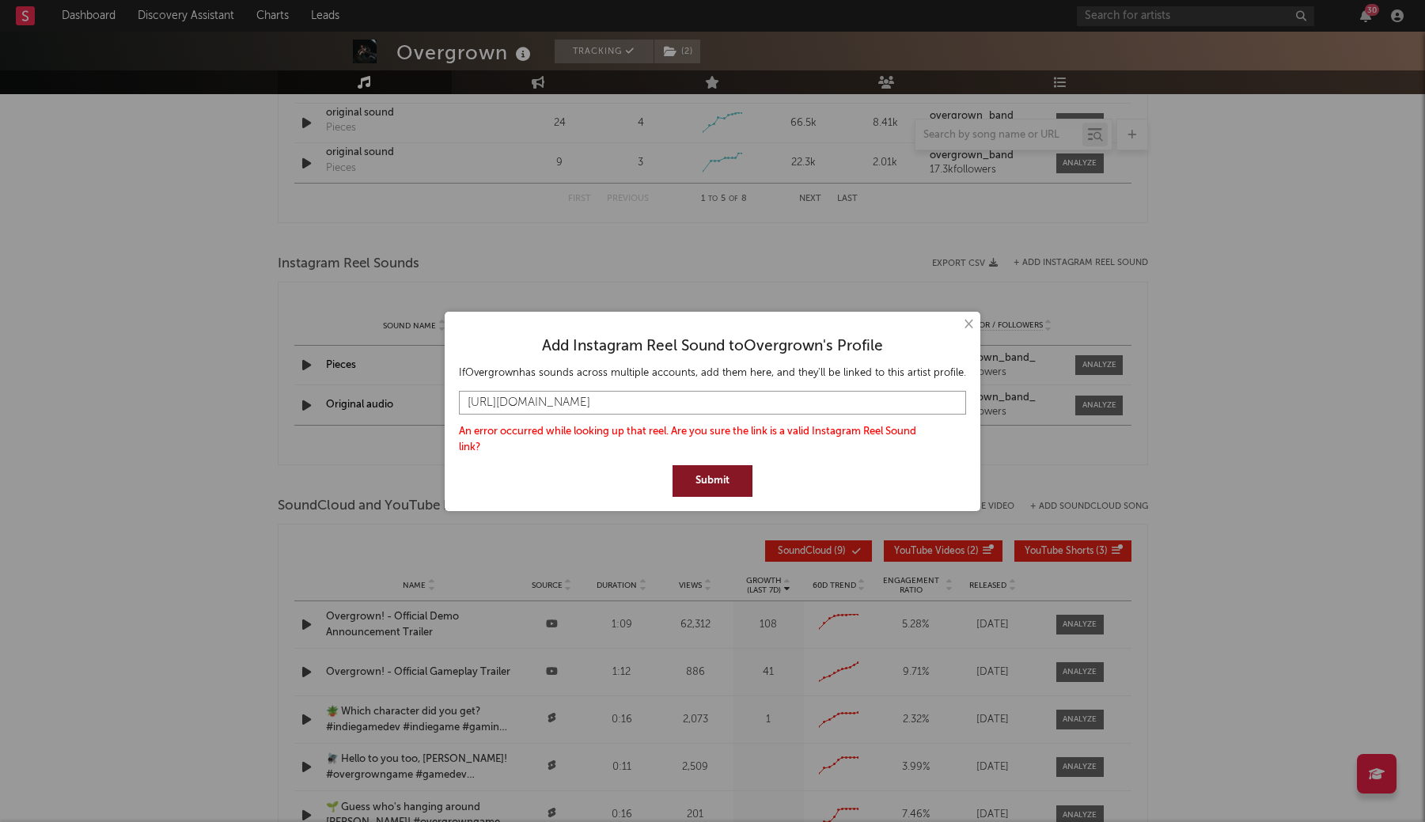
click at [712, 408] on input "https://www.instagram.com/reels/audio/1151478023491476" at bounding box center [712, 403] width 507 height 24
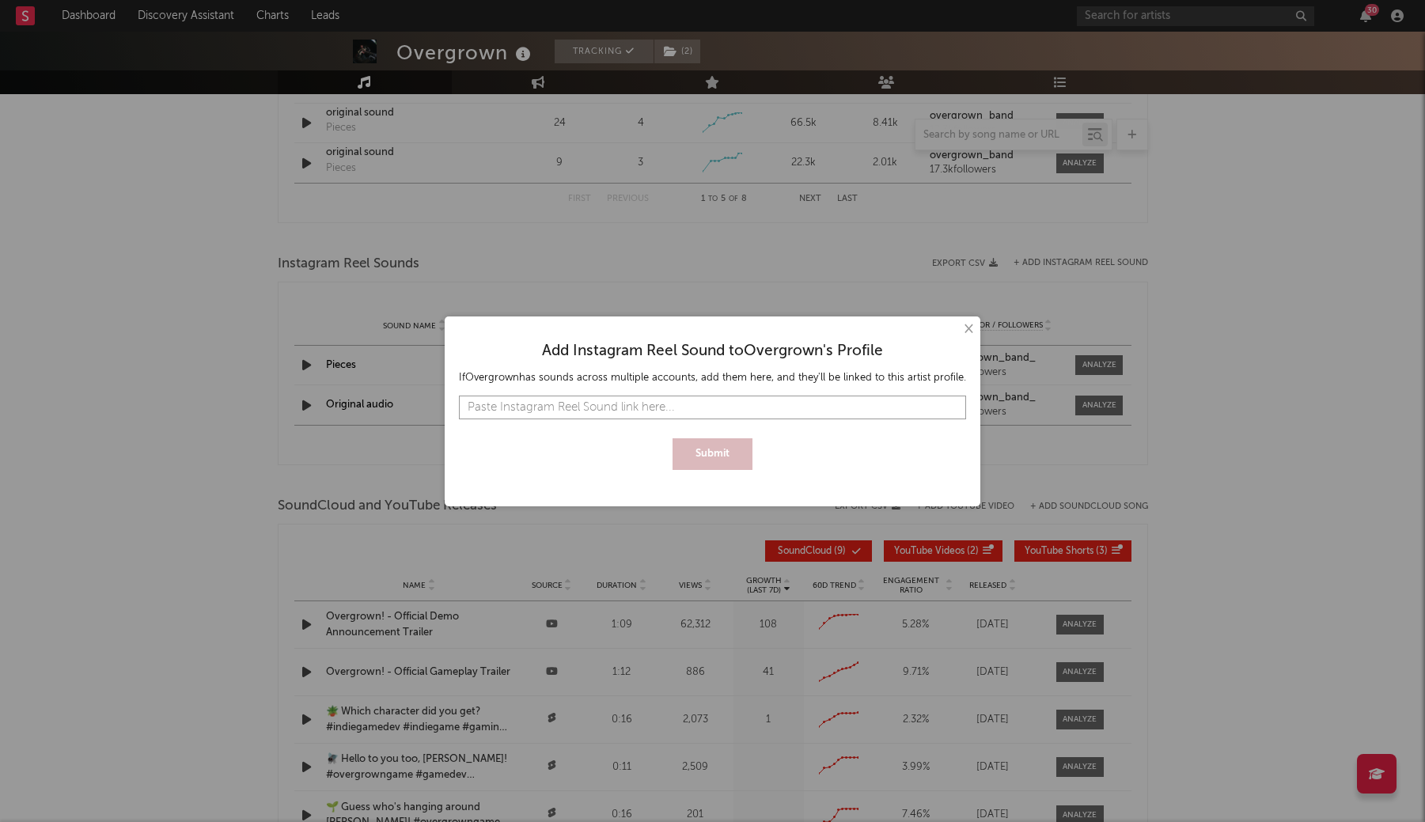
paste input "https://www.instagram.com/reels/audio/1151478023491476/"
type input "https://www.instagram.com/reels/audio/1151478023491476/"
click at [695, 453] on button "Submit" at bounding box center [713, 454] width 80 height 32
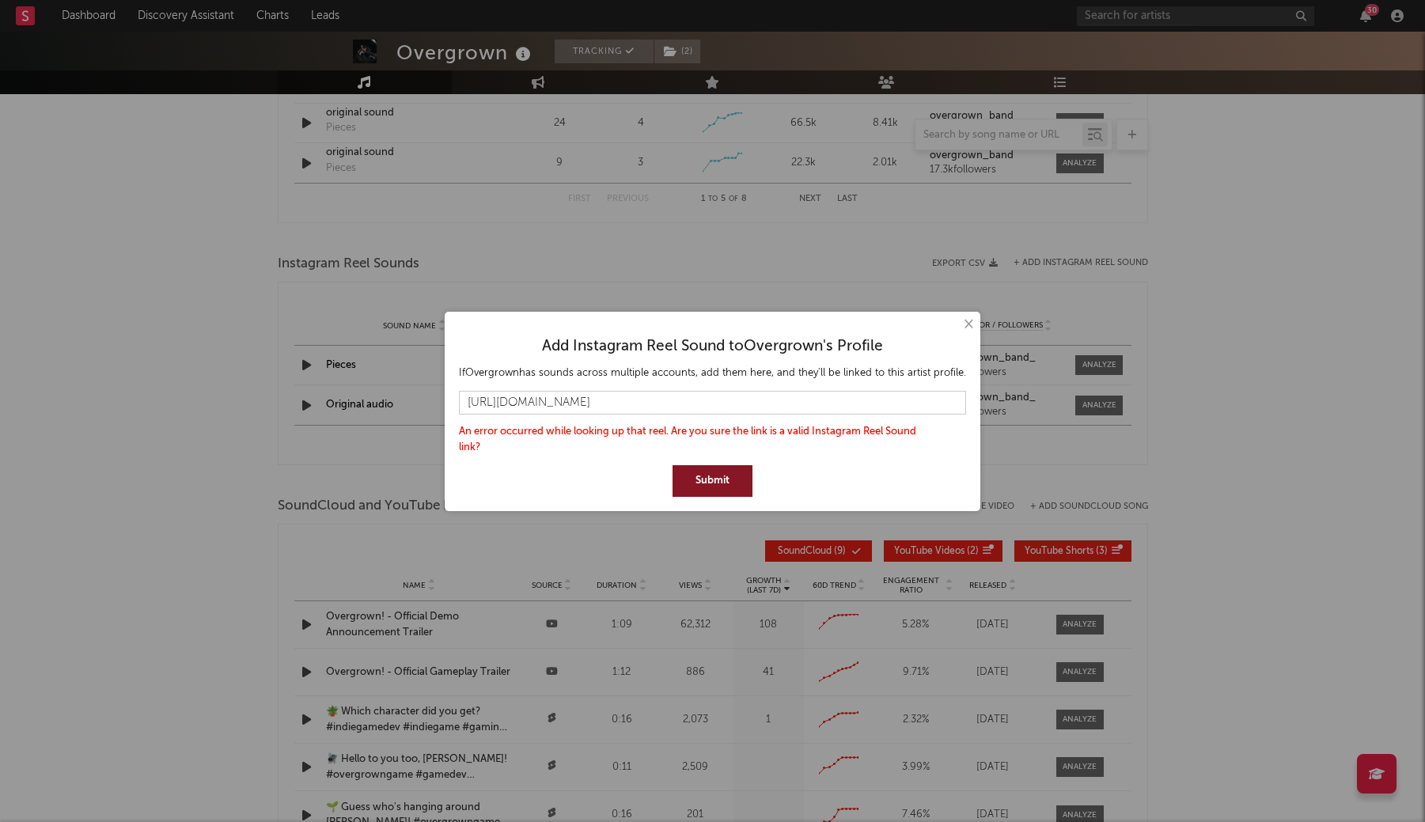
click at [964, 328] on button "×" at bounding box center [967, 324] width 17 height 17
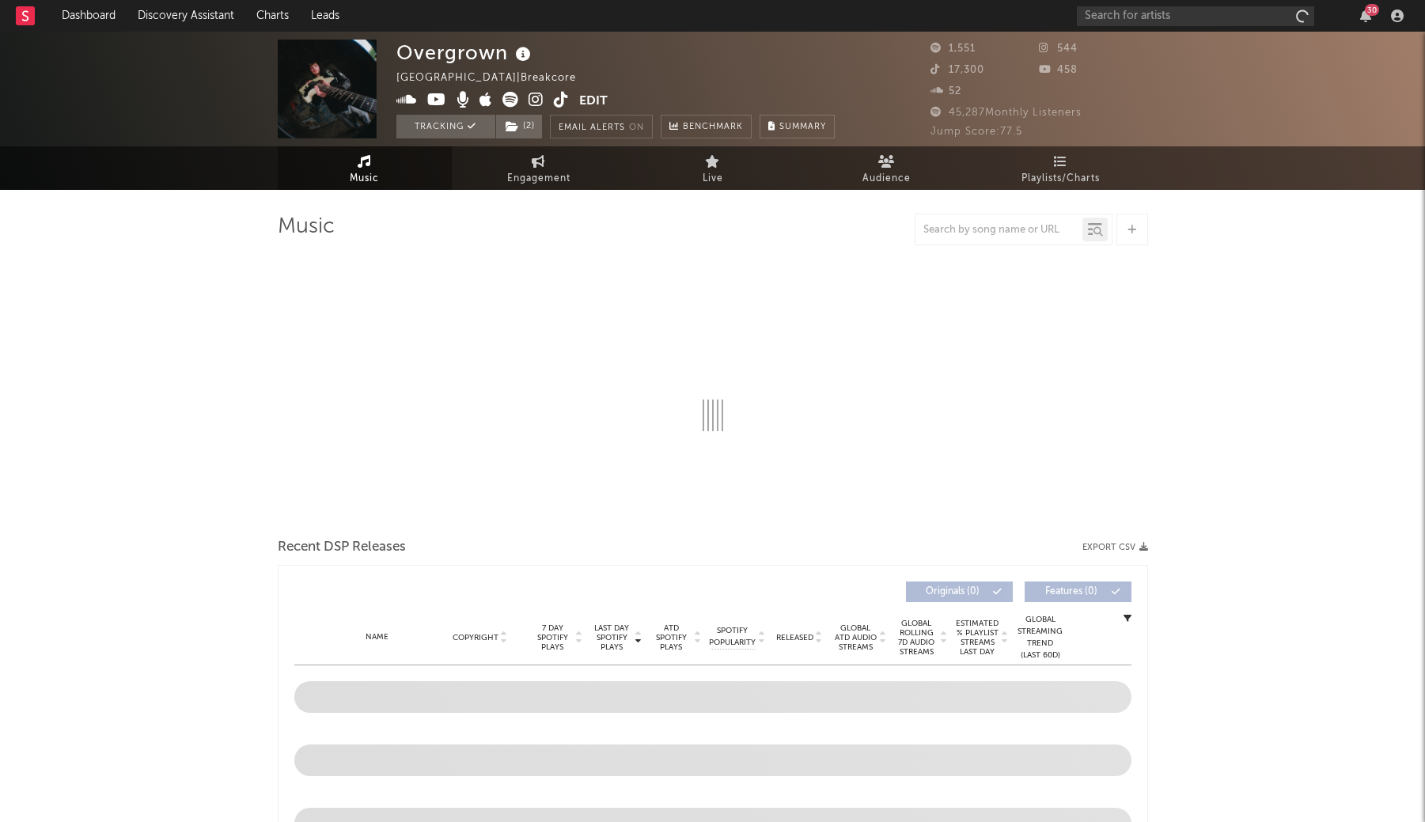
select select "1w"
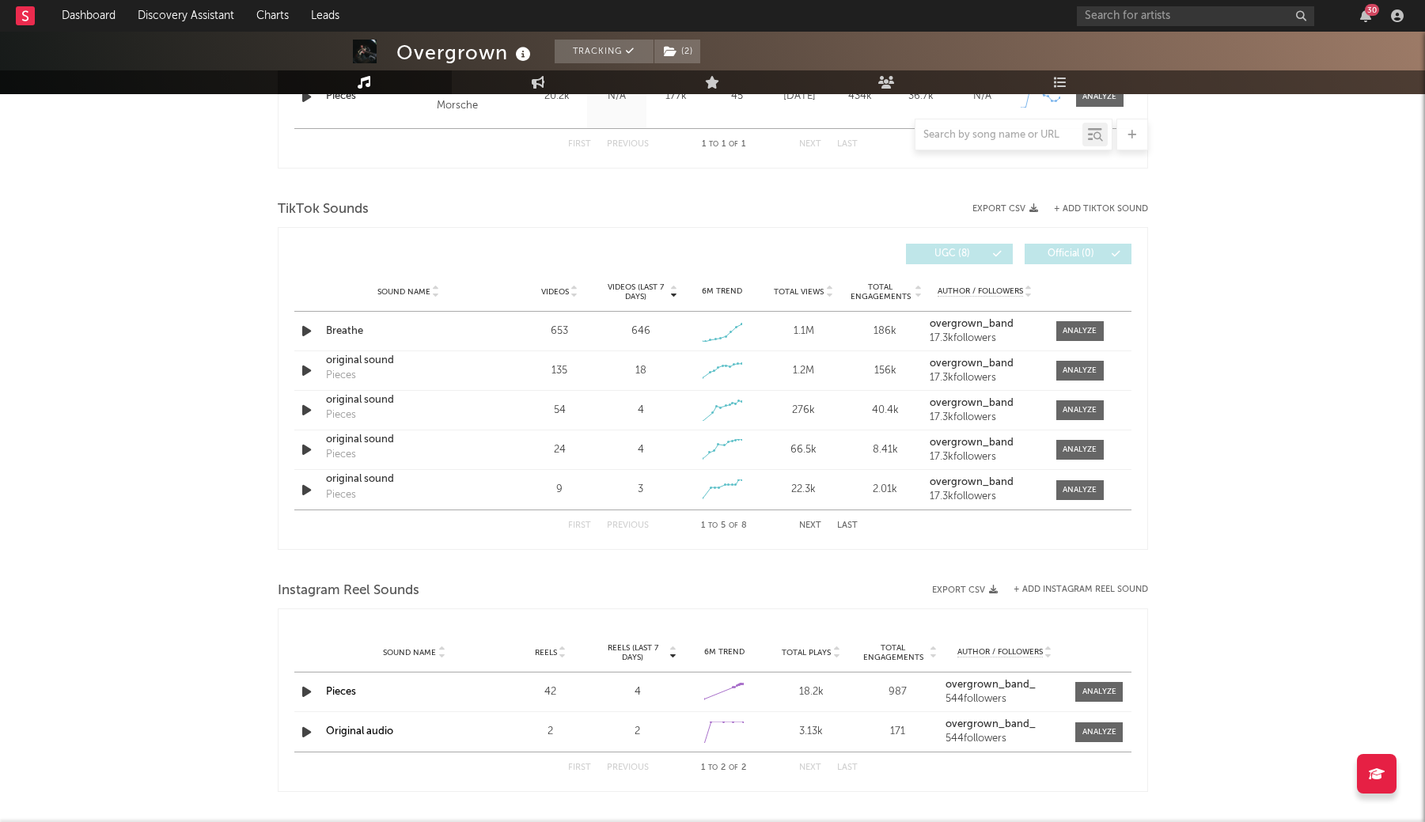
scroll to position [942, 0]
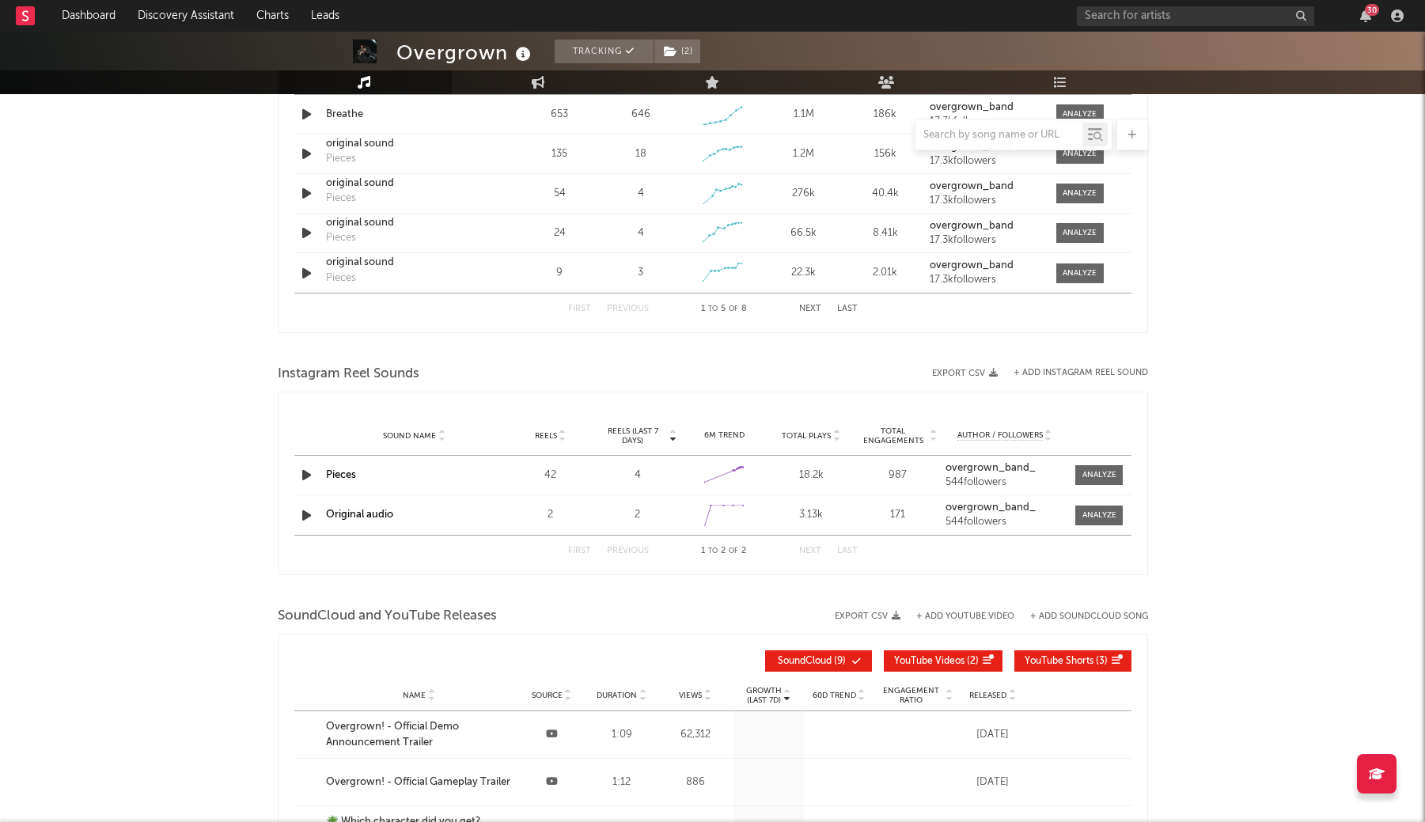
click at [1043, 377] on button "+ Add Instagram Reel Sound" at bounding box center [1081, 373] width 135 height 9
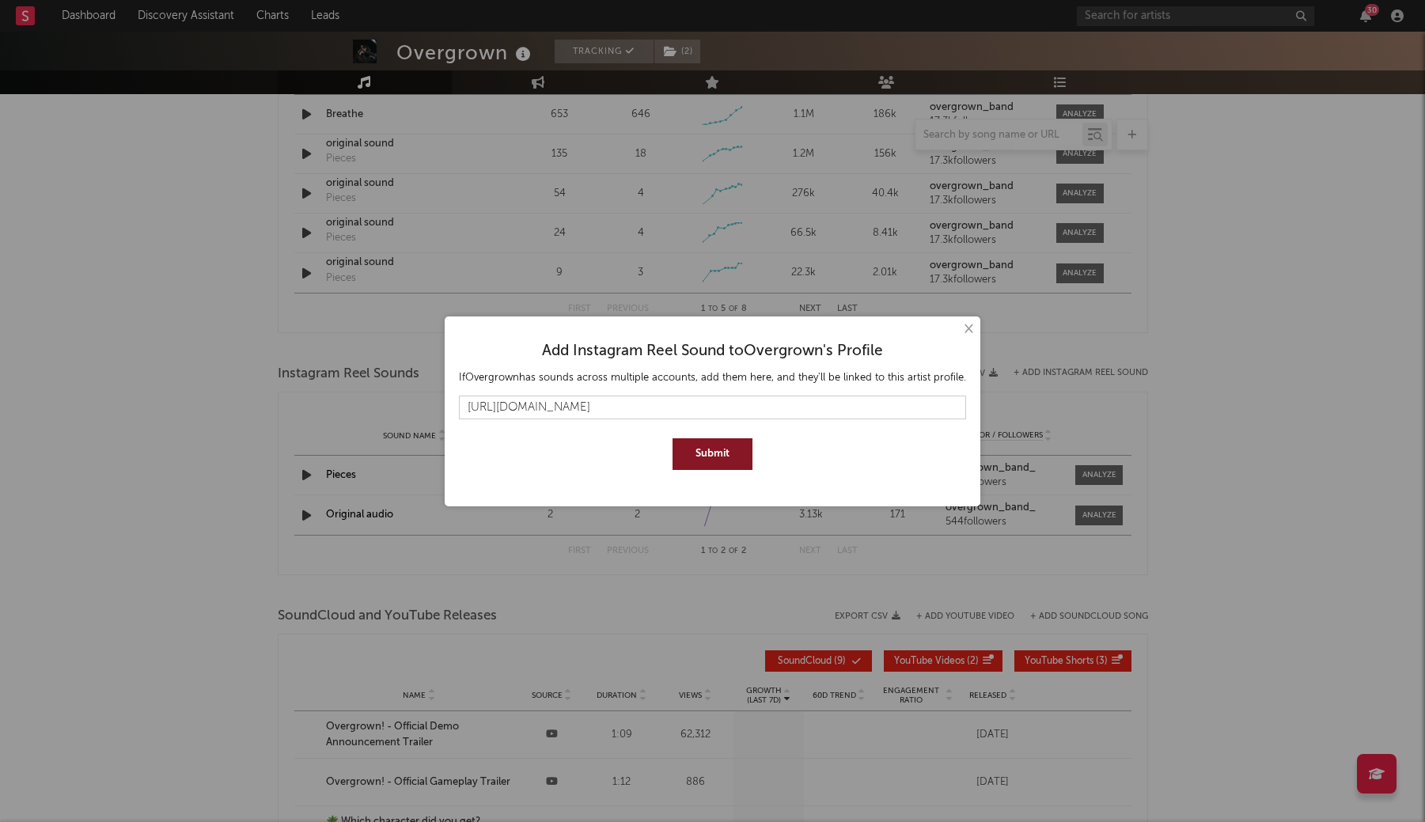
type input "https://www.instagram.com/reels/audio/1151478023491476/"
click at [716, 446] on button "Submit" at bounding box center [713, 454] width 80 height 32
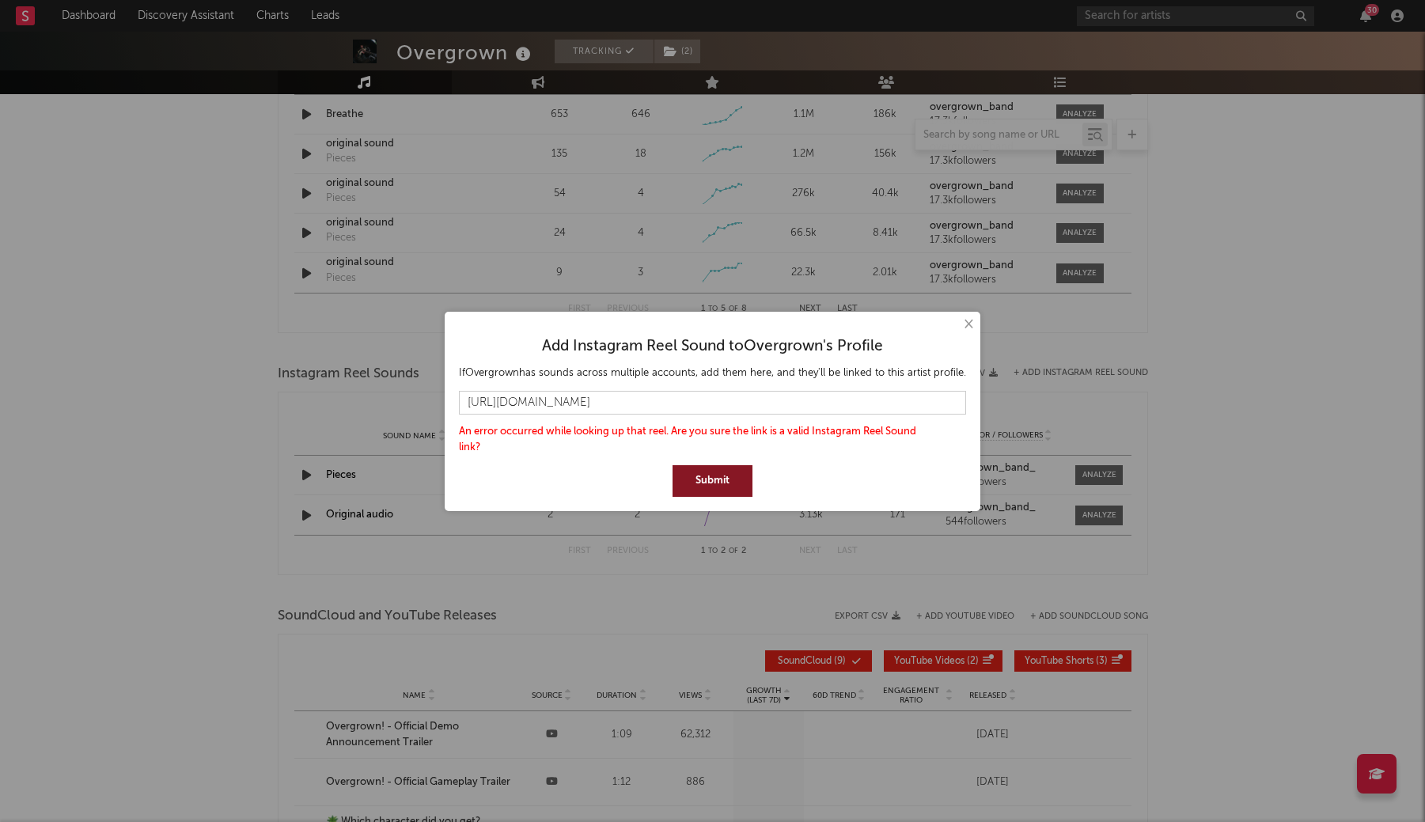
click at [962, 327] on button "×" at bounding box center [967, 324] width 17 height 17
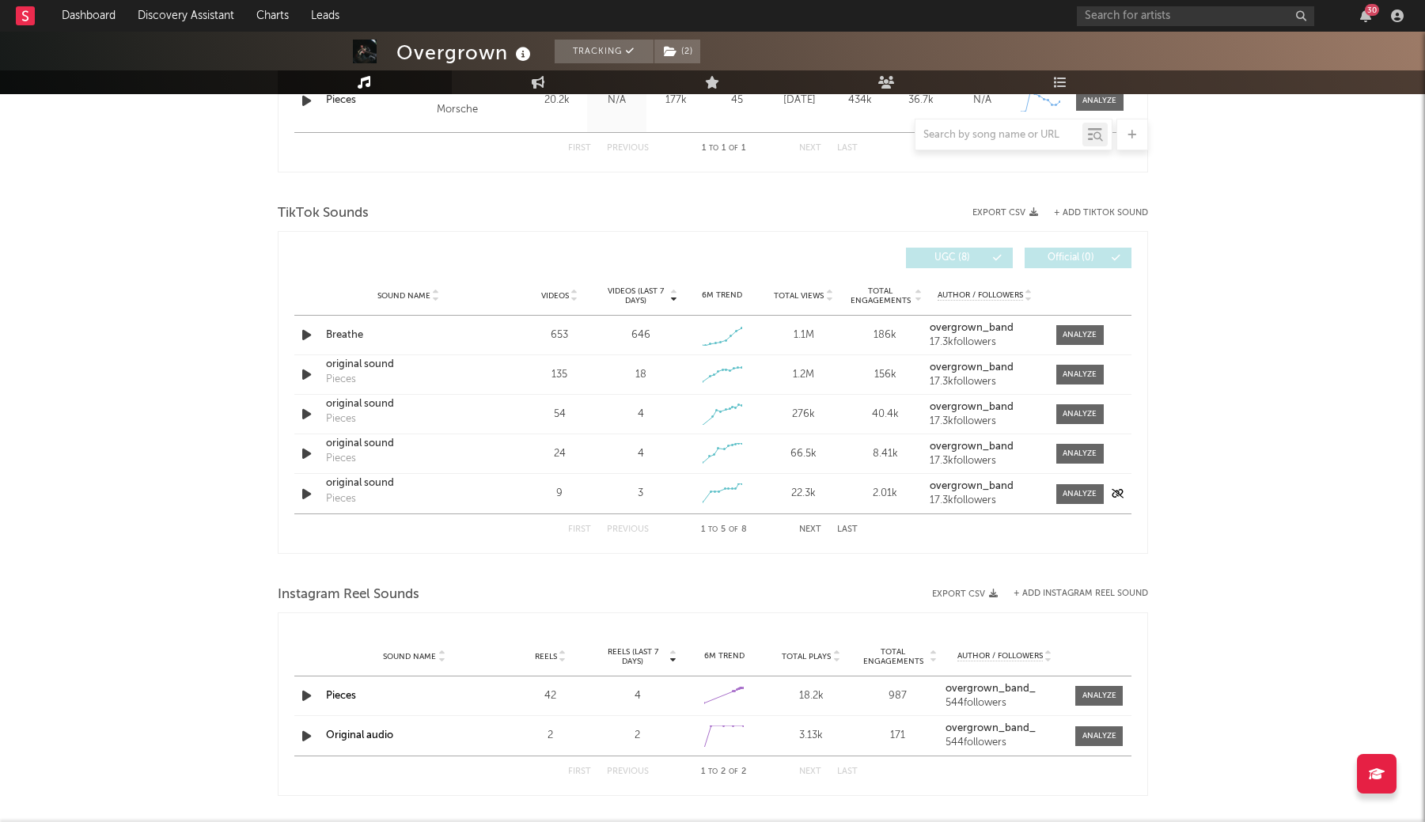
scroll to position [720, 0]
click at [1067, 336] on div at bounding box center [1080, 337] width 34 height 12
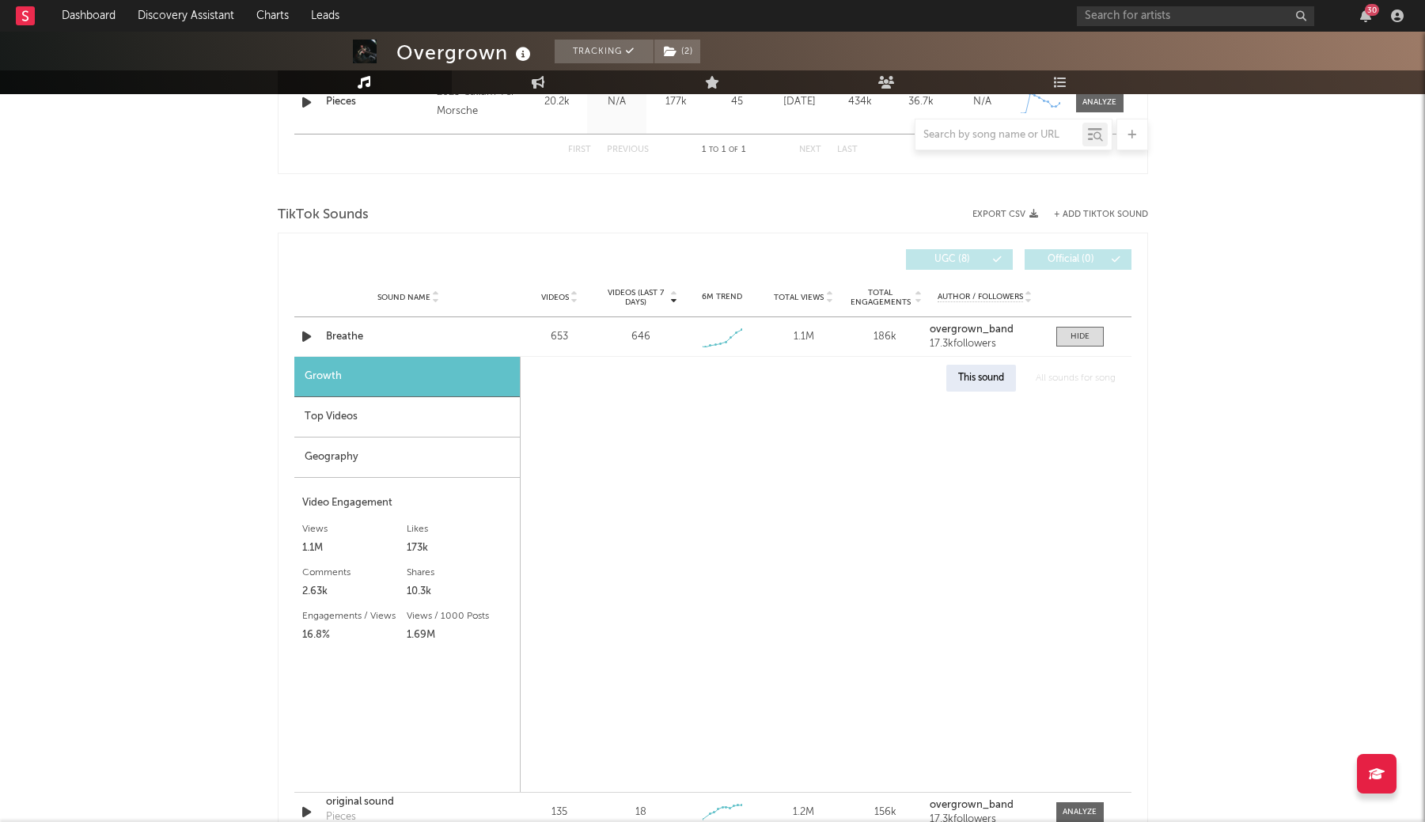
select select "1w"
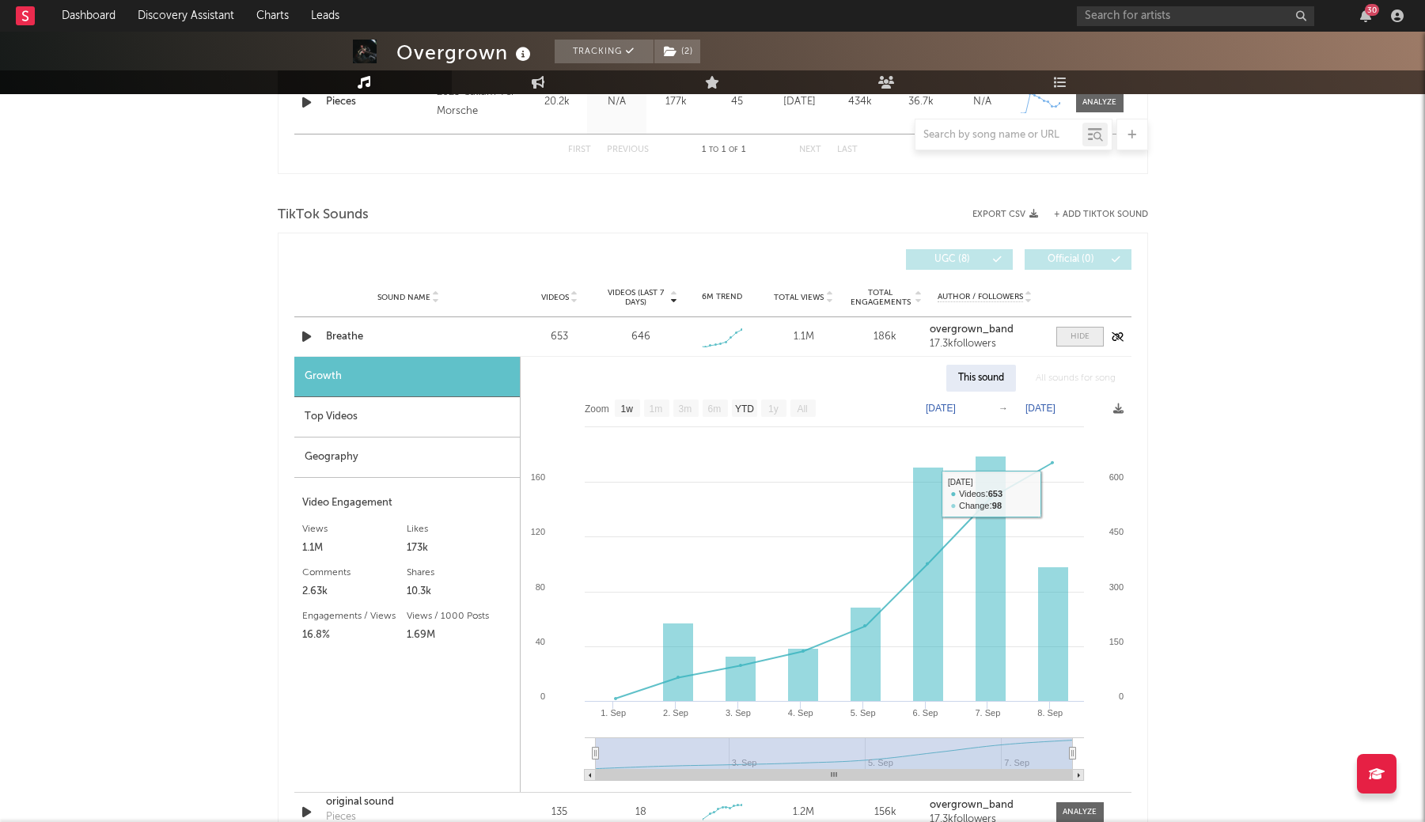
click at [1078, 332] on div at bounding box center [1080, 337] width 19 height 12
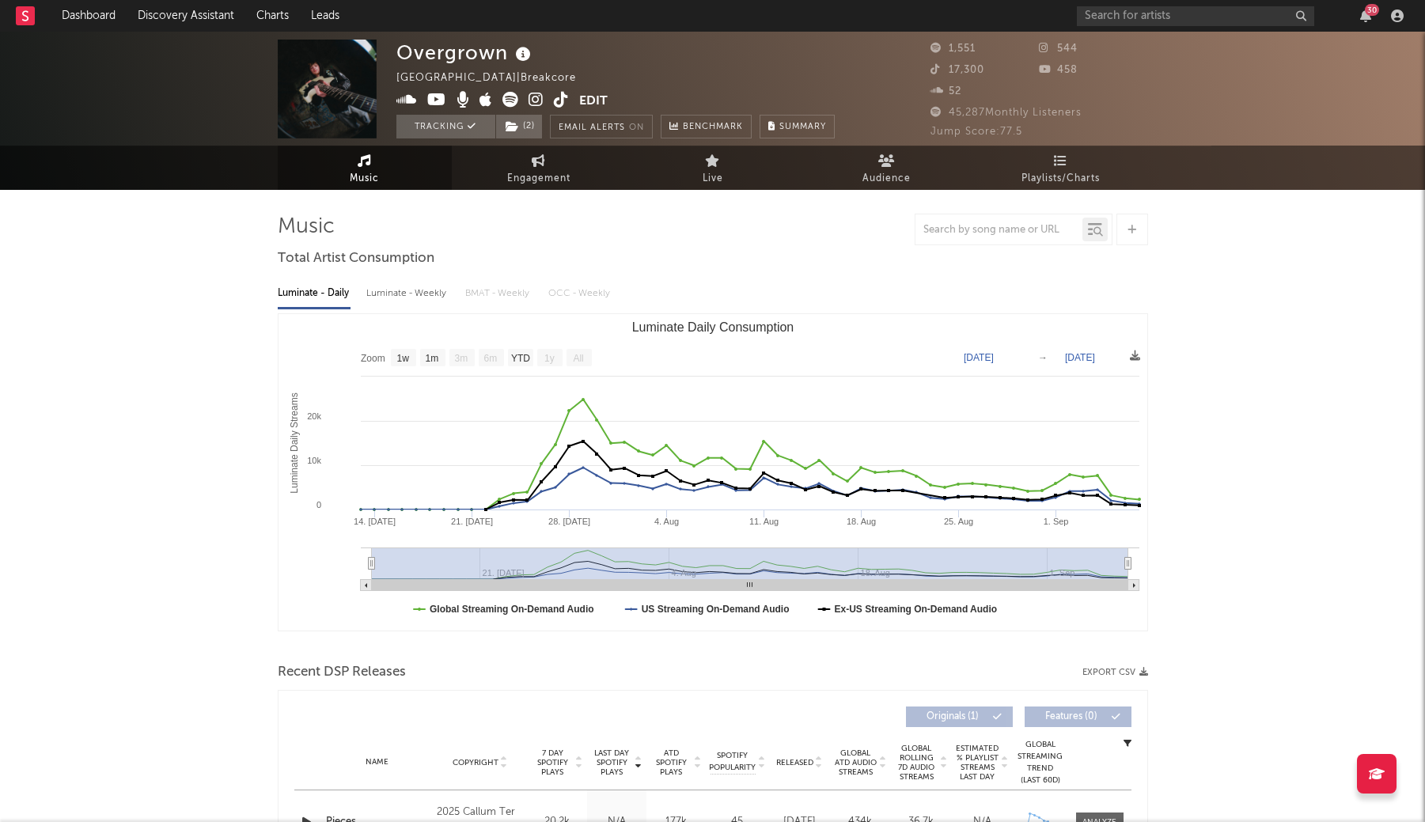
scroll to position [0, 0]
click at [539, 97] on icon at bounding box center [536, 100] width 15 height 16
